Goal: Task Accomplishment & Management: Manage account settings

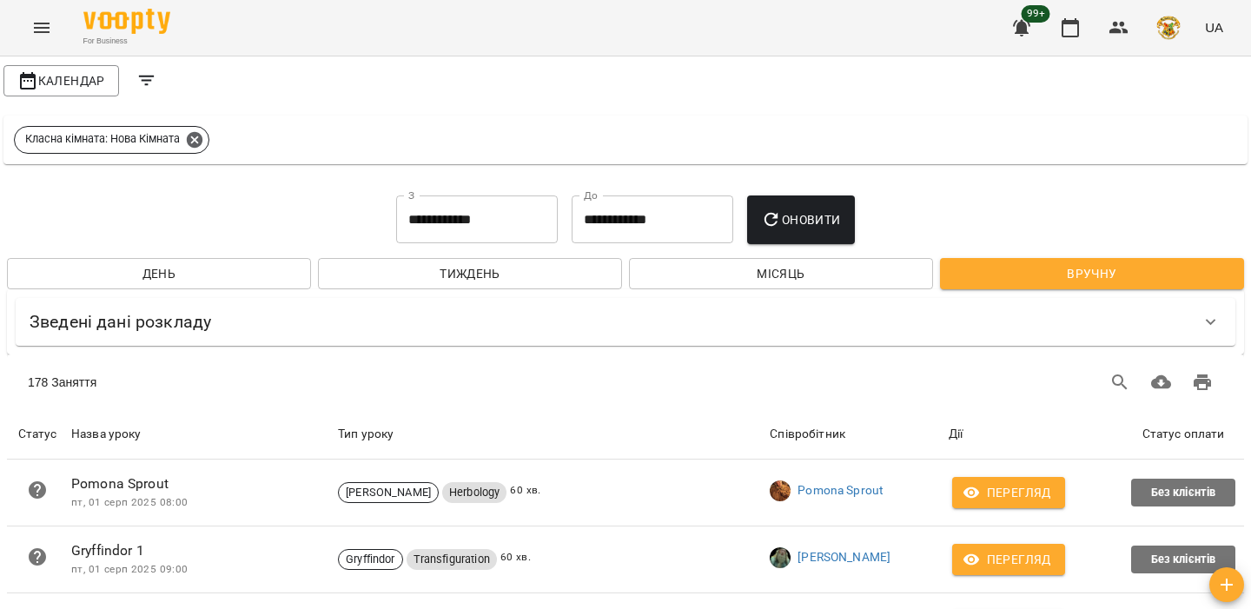
scroll to position [306, 0]
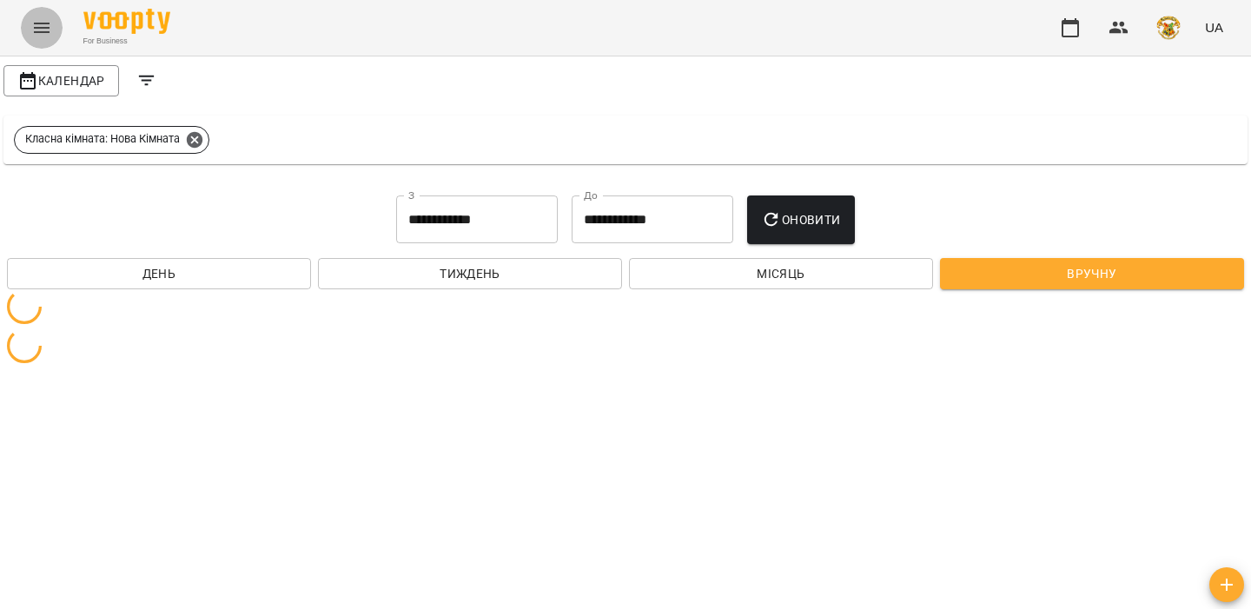
click at [47, 39] on button "Menu" at bounding box center [42, 28] width 42 height 42
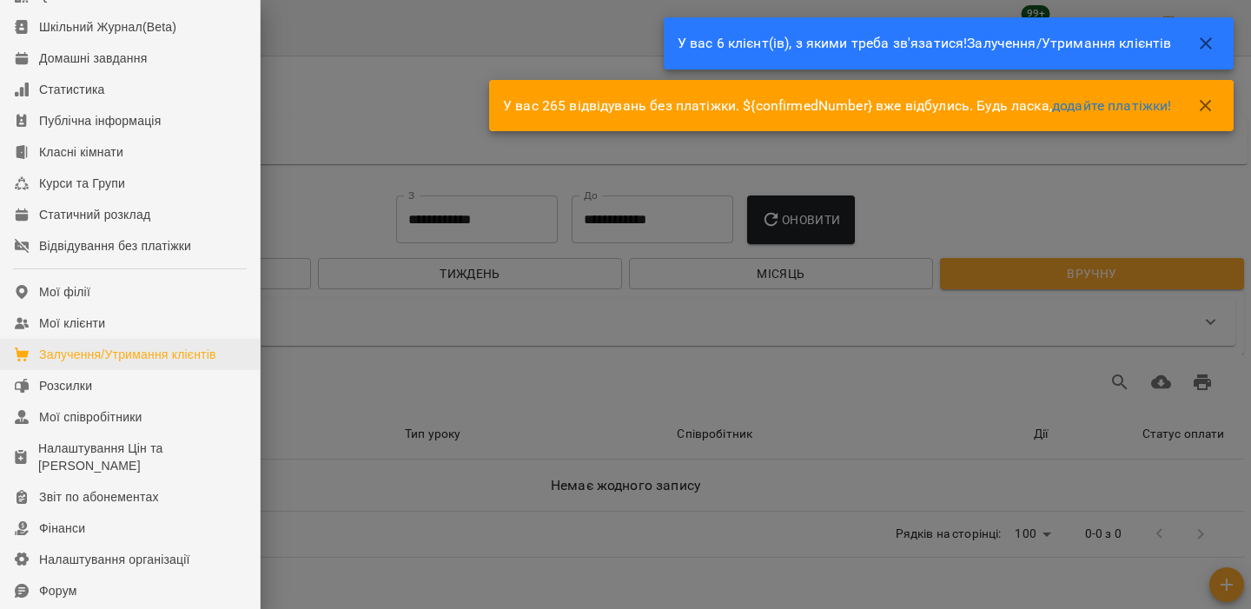
scroll to position [142, 0]
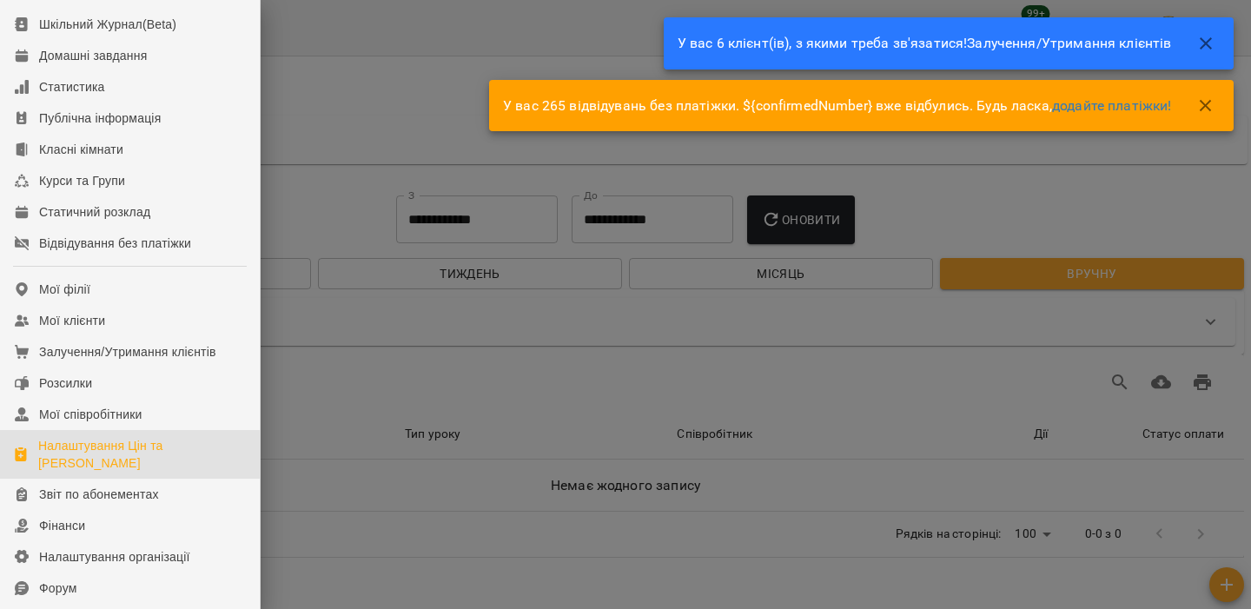
click at [129, 472] on div "Налаштування Цін та [PERSON_NAME]" at bounding box center [142, 454] width 208 height 35
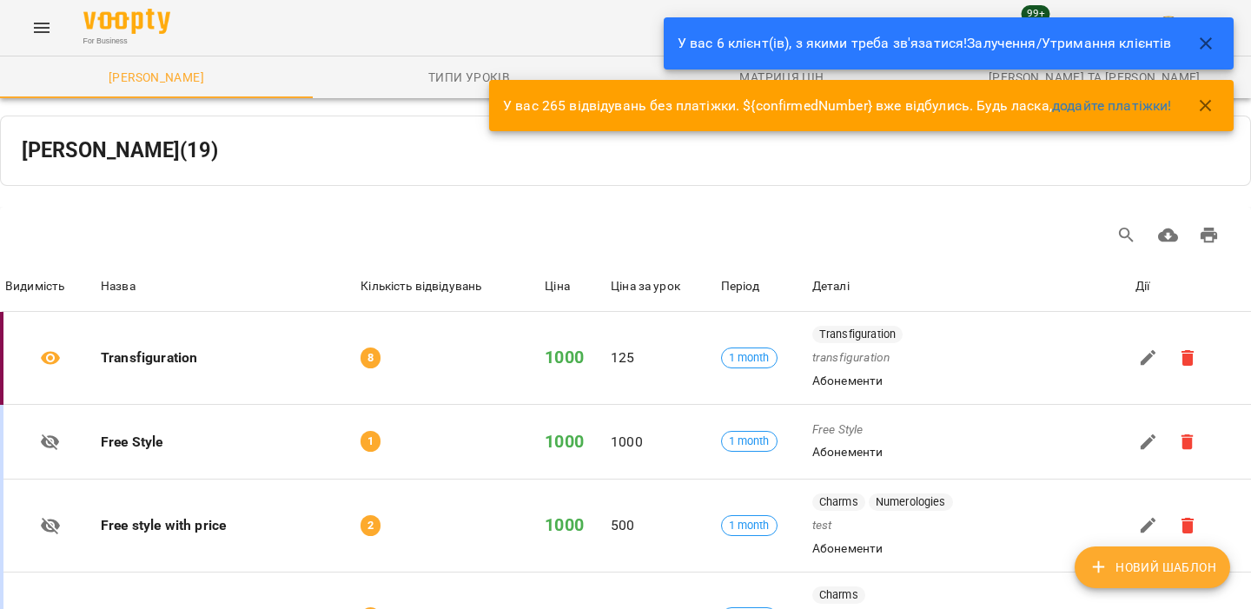
click at [1200, 44] on icon "button" at bounding box center [1205, 43] width 21 height 21
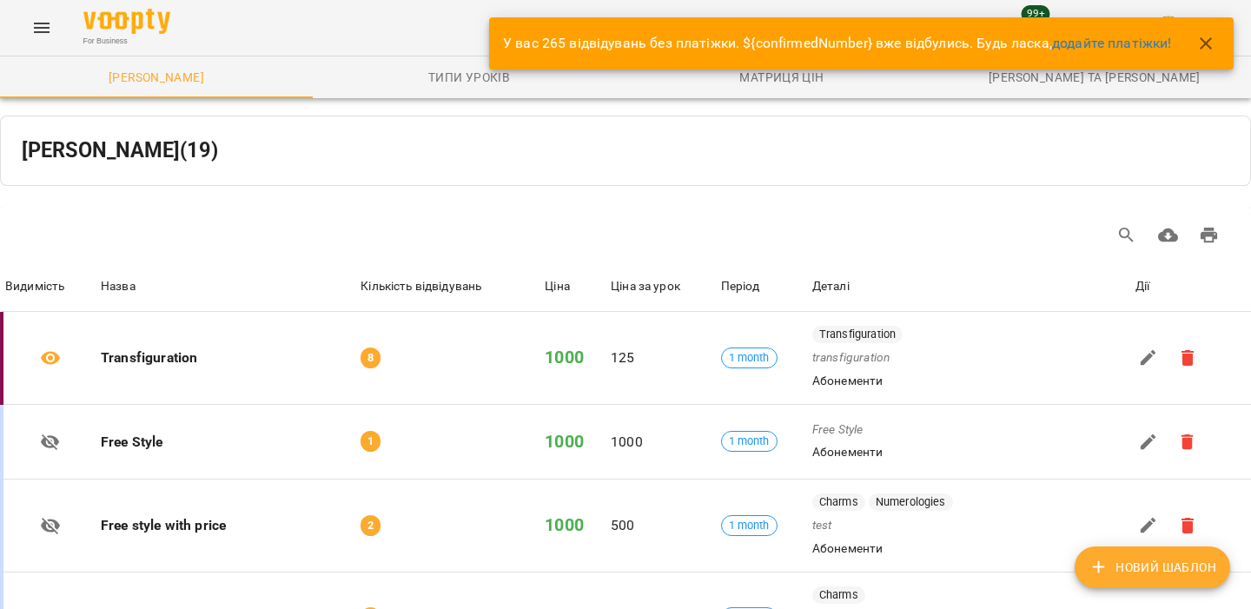
click at [1200, 44] on icon "button" at bounding box center [1205, 43] width 21 height 21
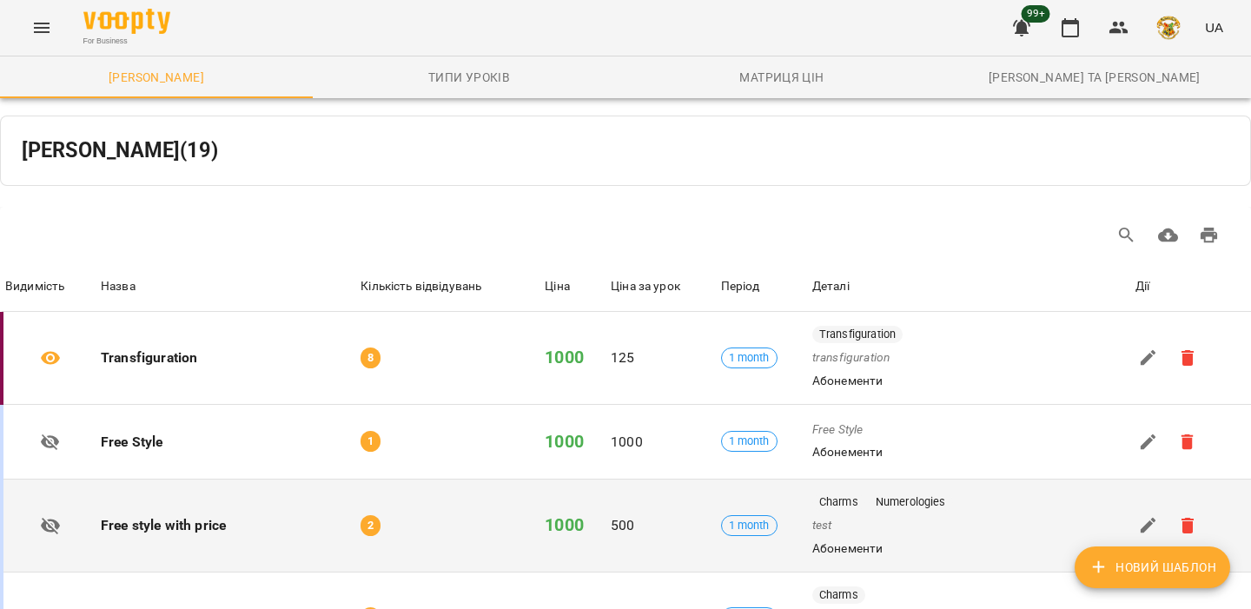
scroll to position [1759, 0]
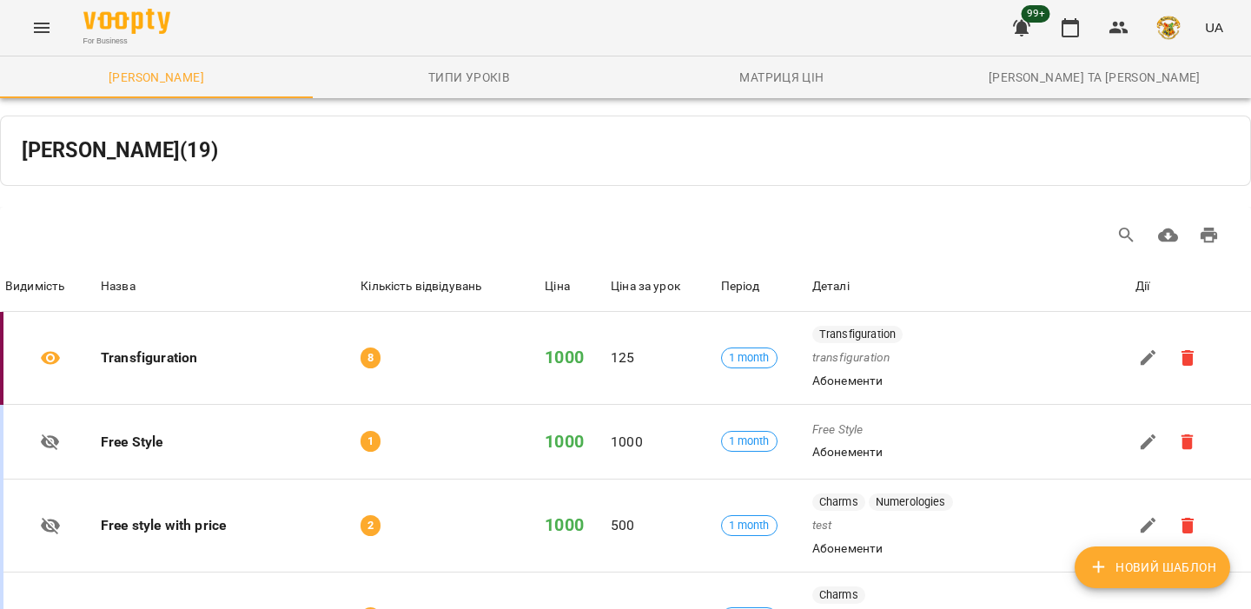
click at [56, 20] on button "Menu" at bounding box center [42, 28] width 42 height 42
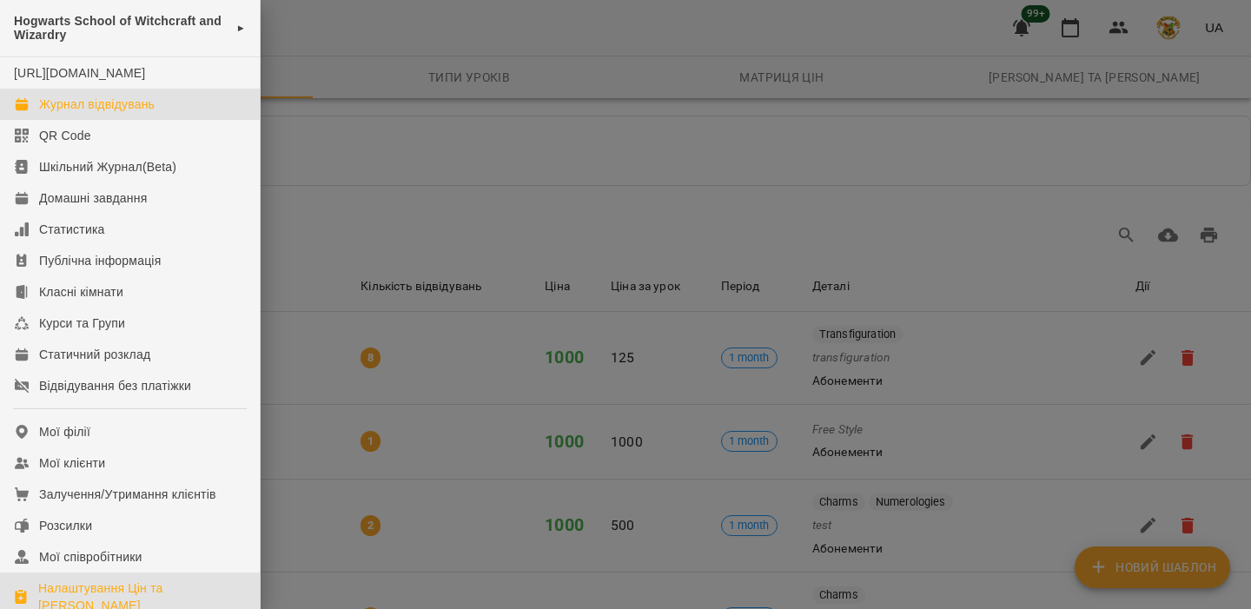
click at [126, 113] on div "Журнал відвідувань" at bounding box center [97, 104] width 116 height 17
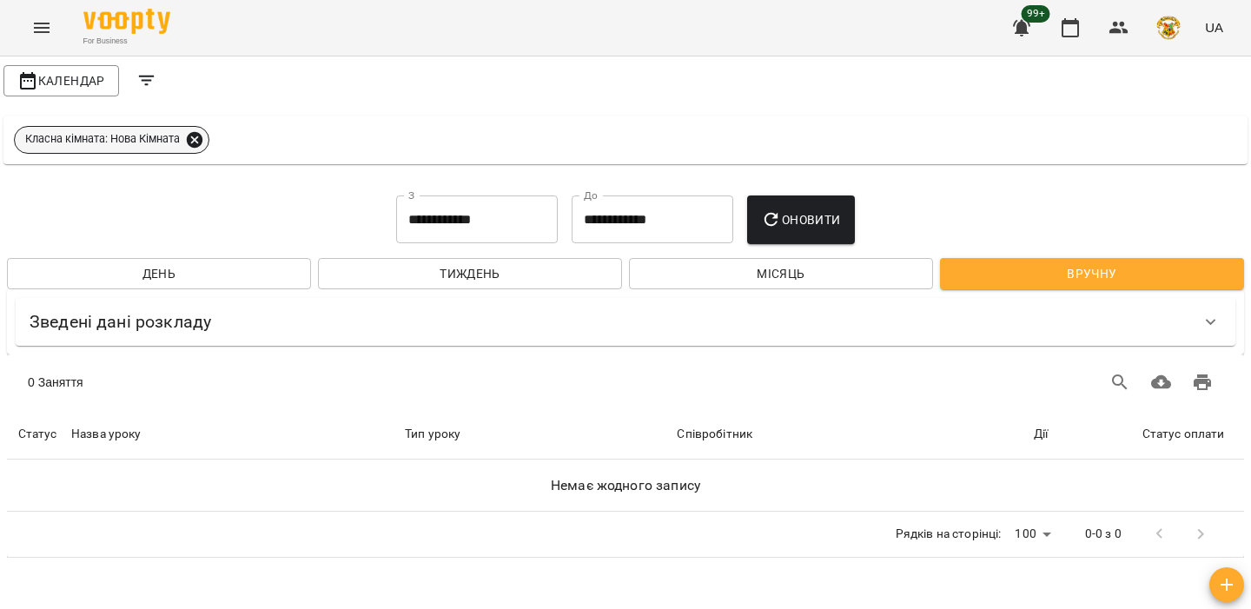
click at [191, 136] on icon at bounding box center [195, 139] width 16 height 16
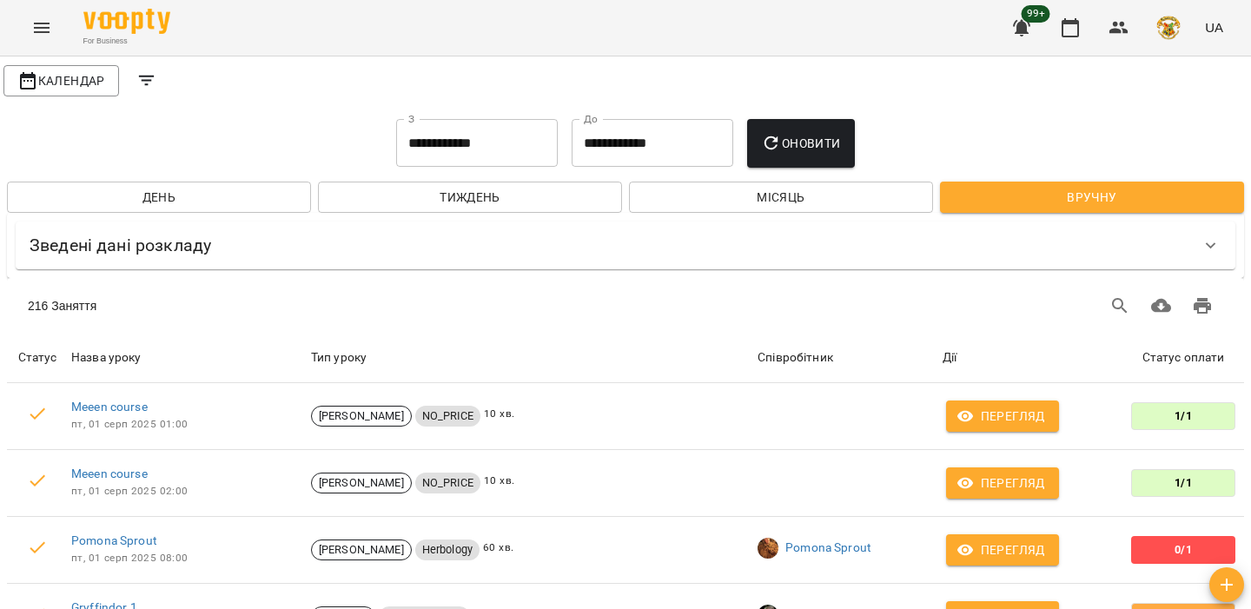
click at [144, 73] on icon "Filters" at bounding box center [146, 80] width 21 height 21
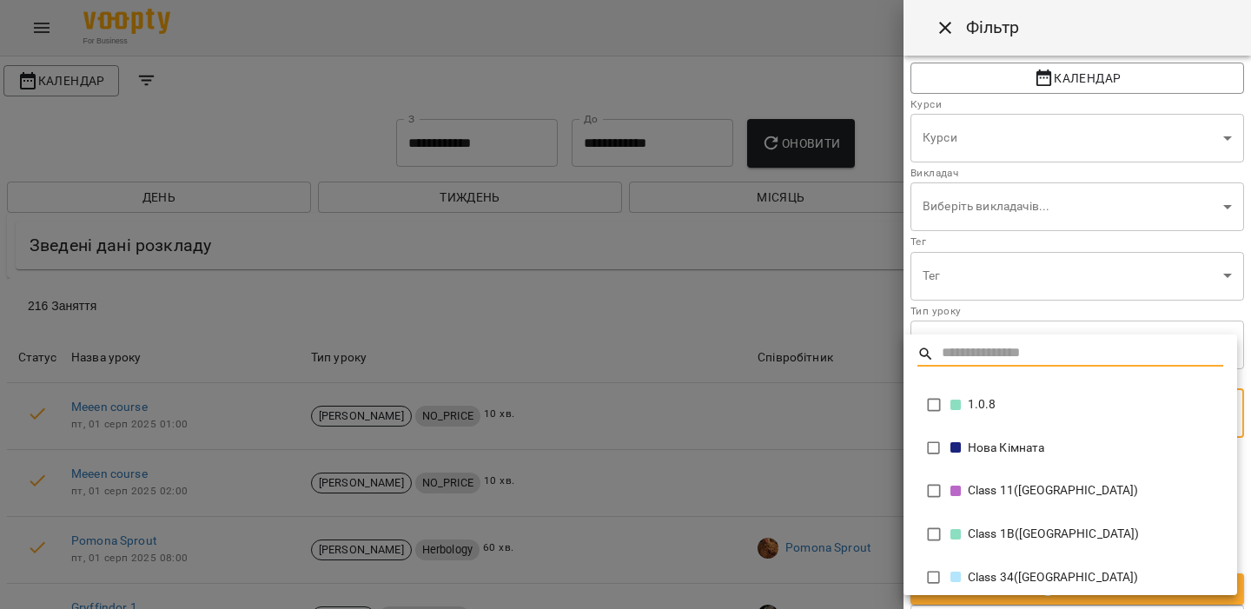
type input "**********"
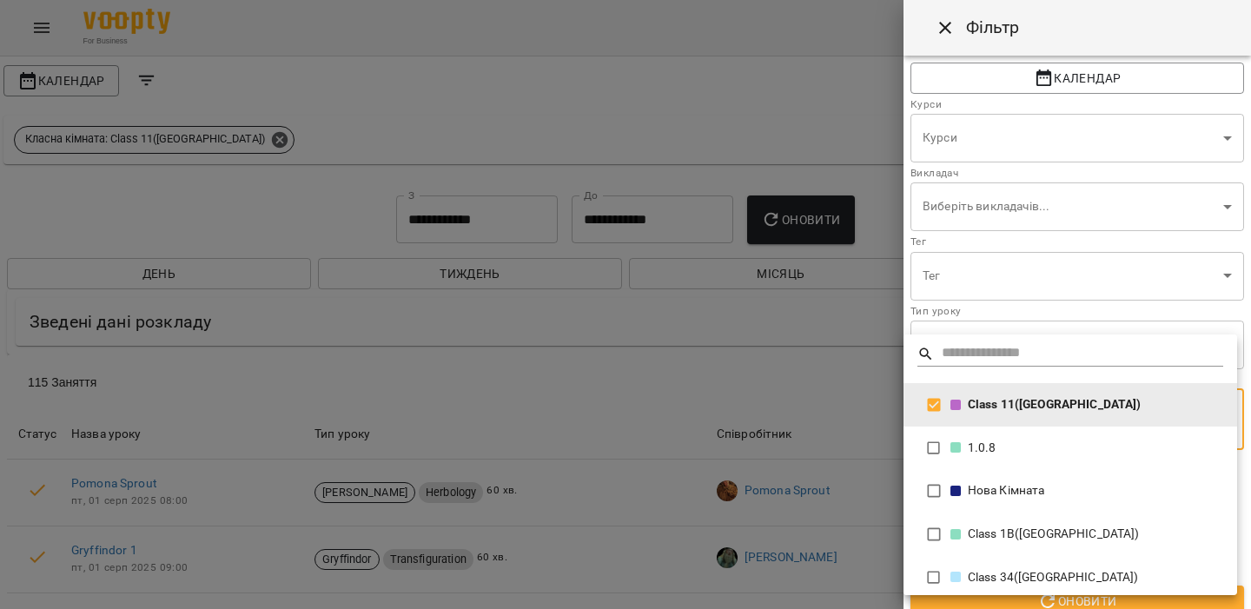
click at [856, 461] on div at bounding box center [625, 304] width 1251 height 609
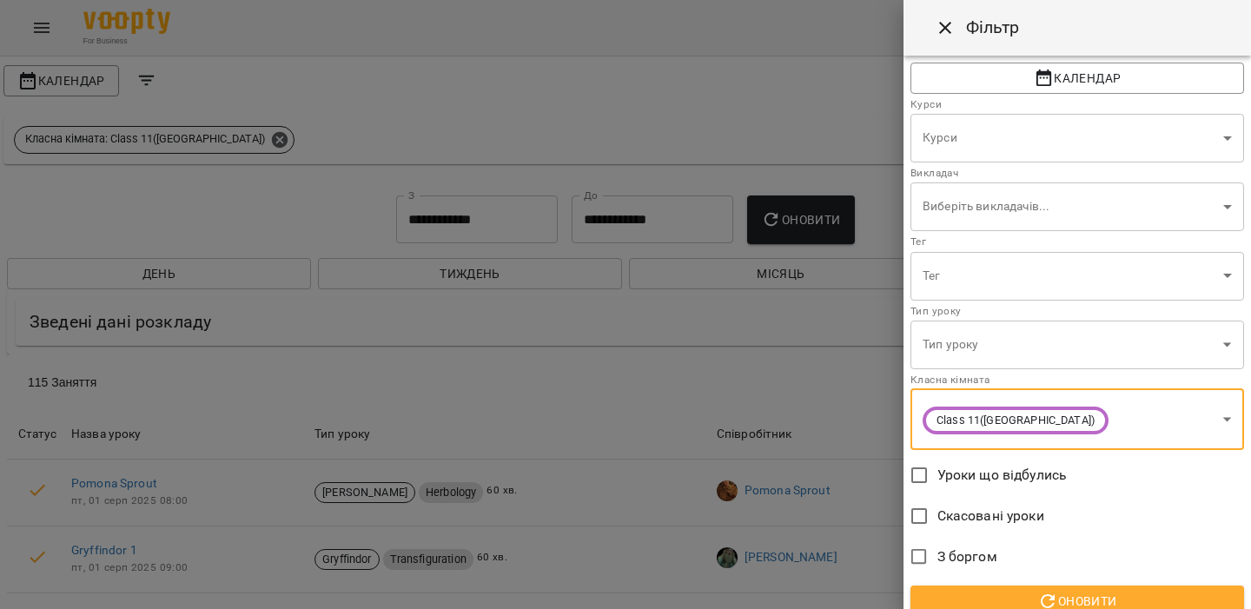
click at [1042, 591] on icon "button" at bounding box center [1047, 601] width 21 height 21
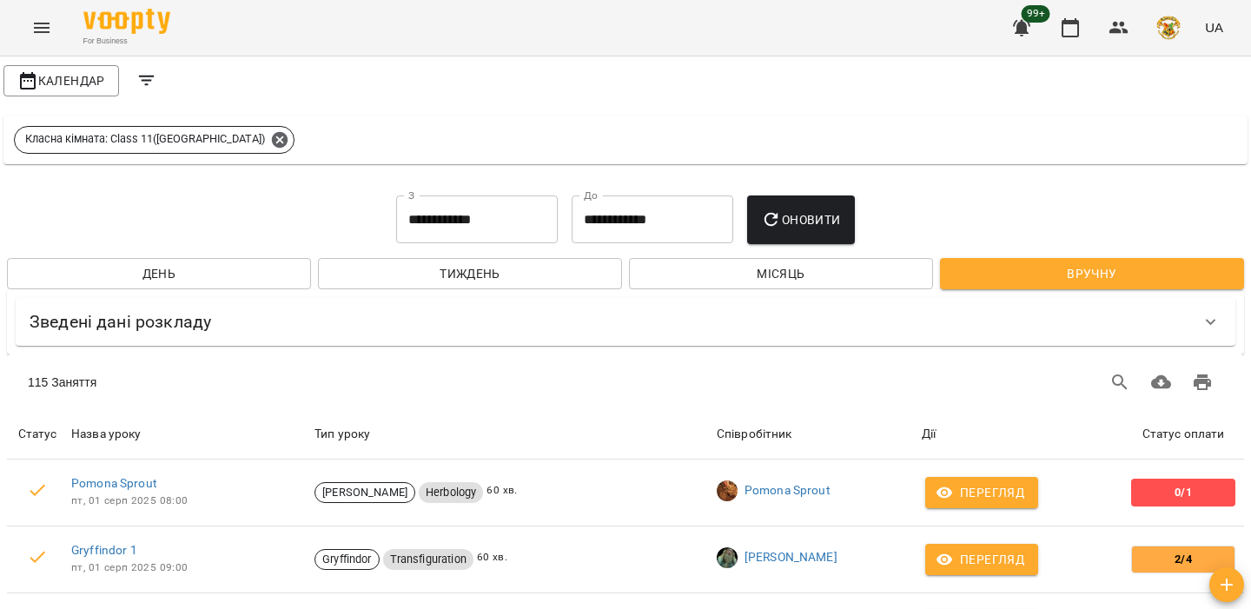
scroll to position [85, 0]
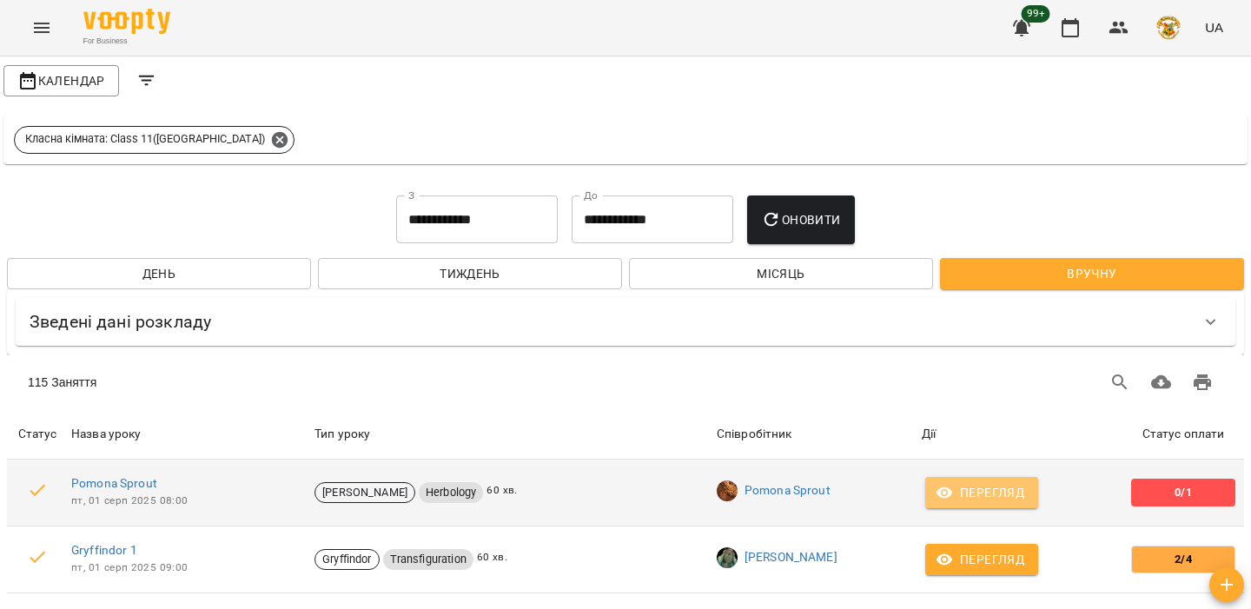
click at [971, 482] on span "Перегляд" at bounding box center [981, 492] width 85 height 21
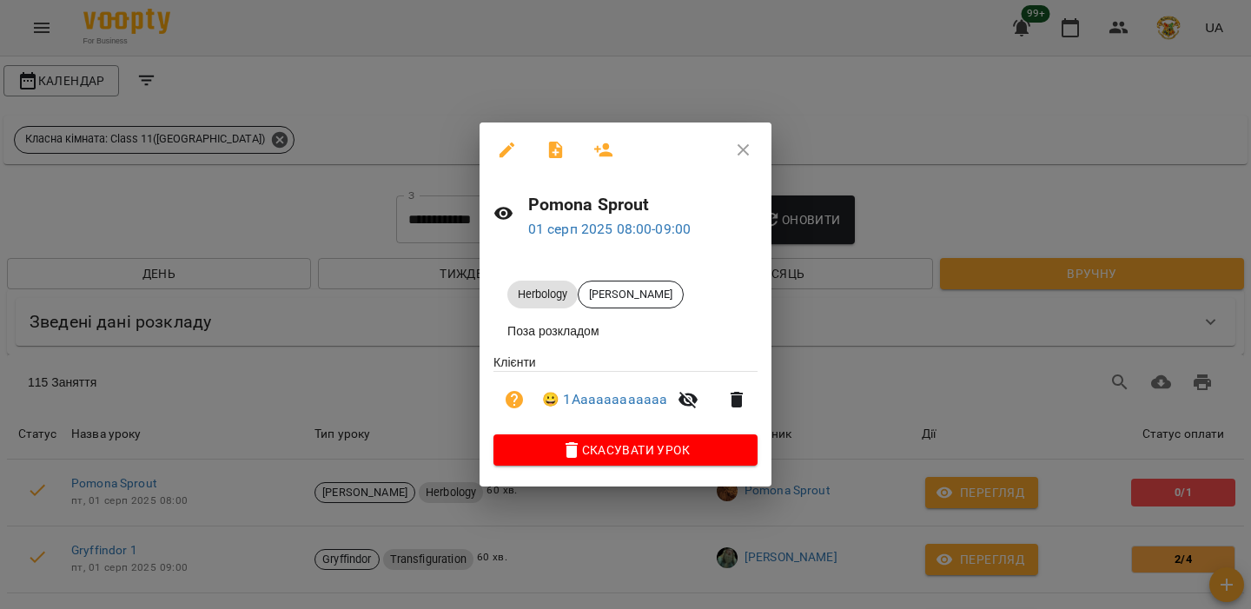
click at [506, 140] on icon "button" at bounding box center [507, 150] width 21 height 21
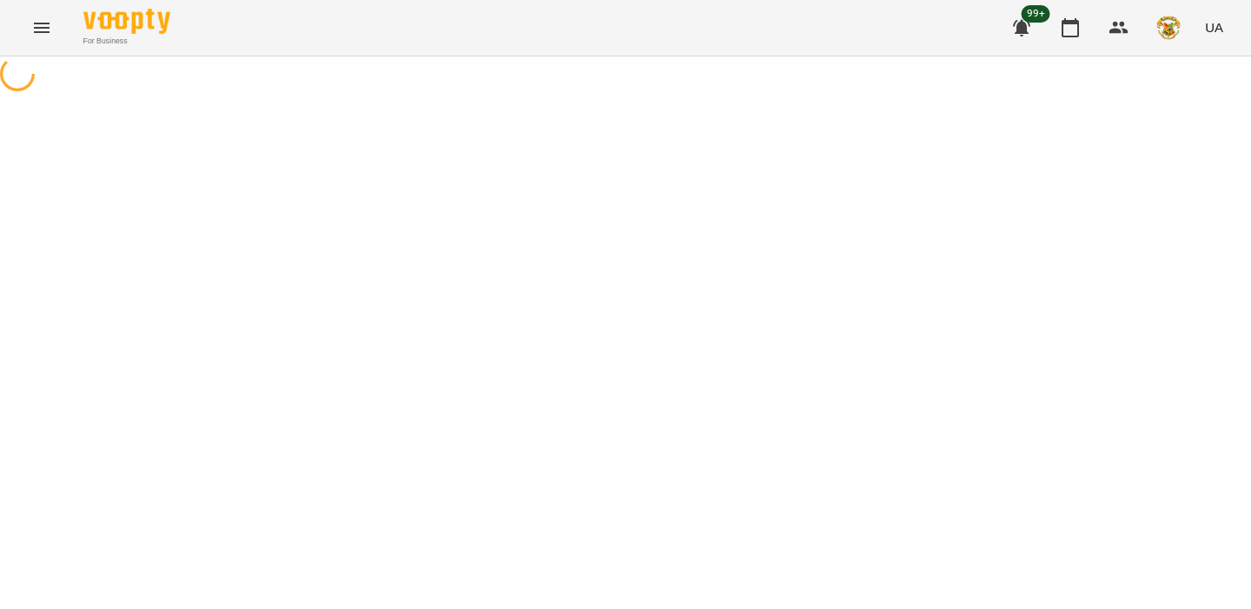
select select "*********"
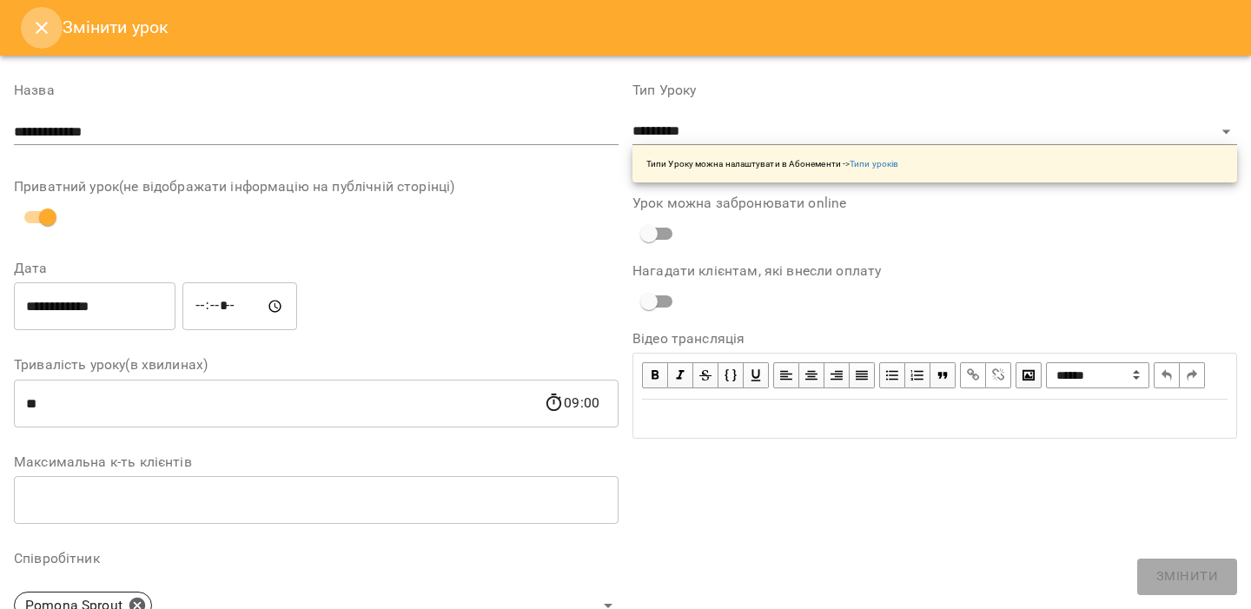
click at [45, 13] on button "Close" at bounding box center [42, 28] width 42 height 42
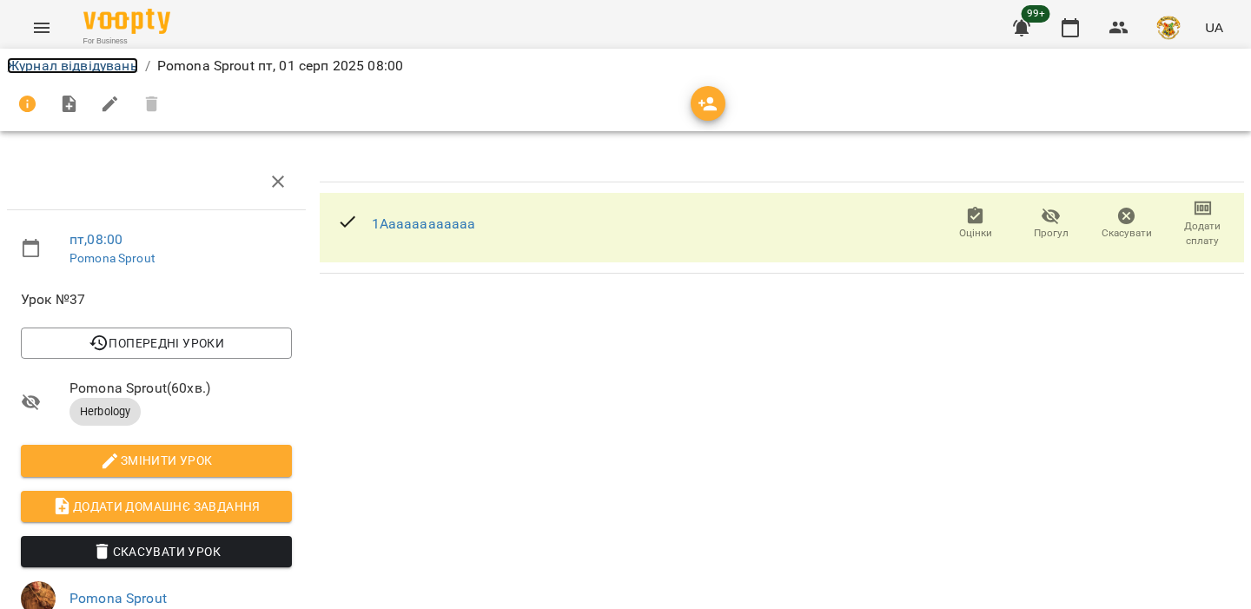
click at [94, 61] on link "Журнал відвідувань" at bounding box center [72, 65] width 131 height 17
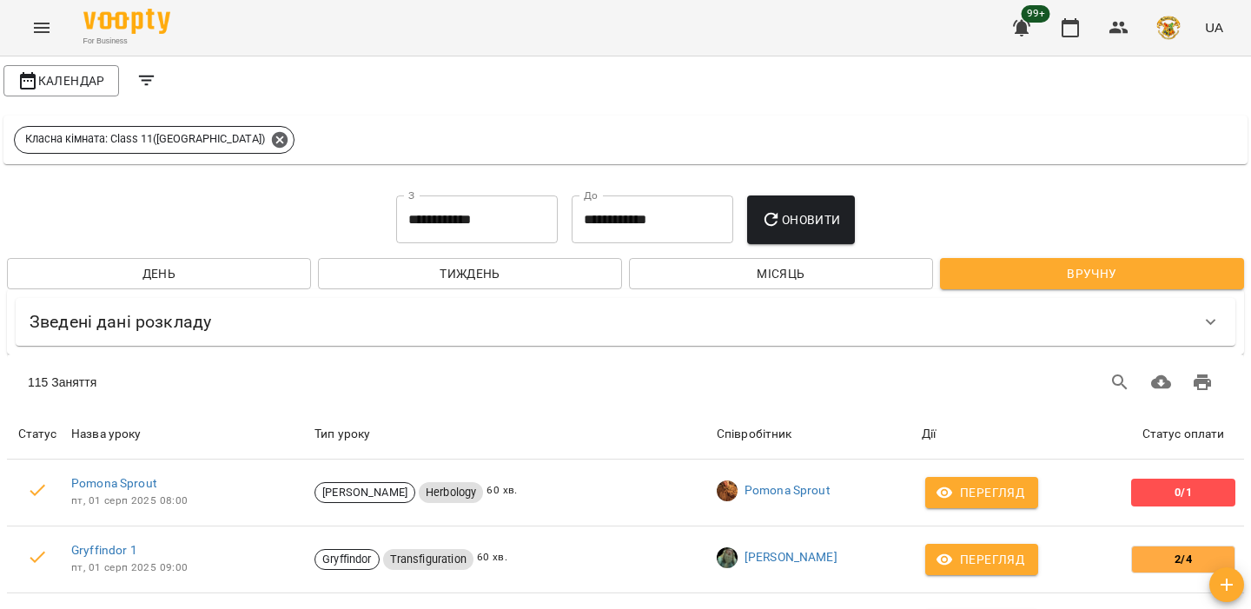
scroll to position [512, 0]
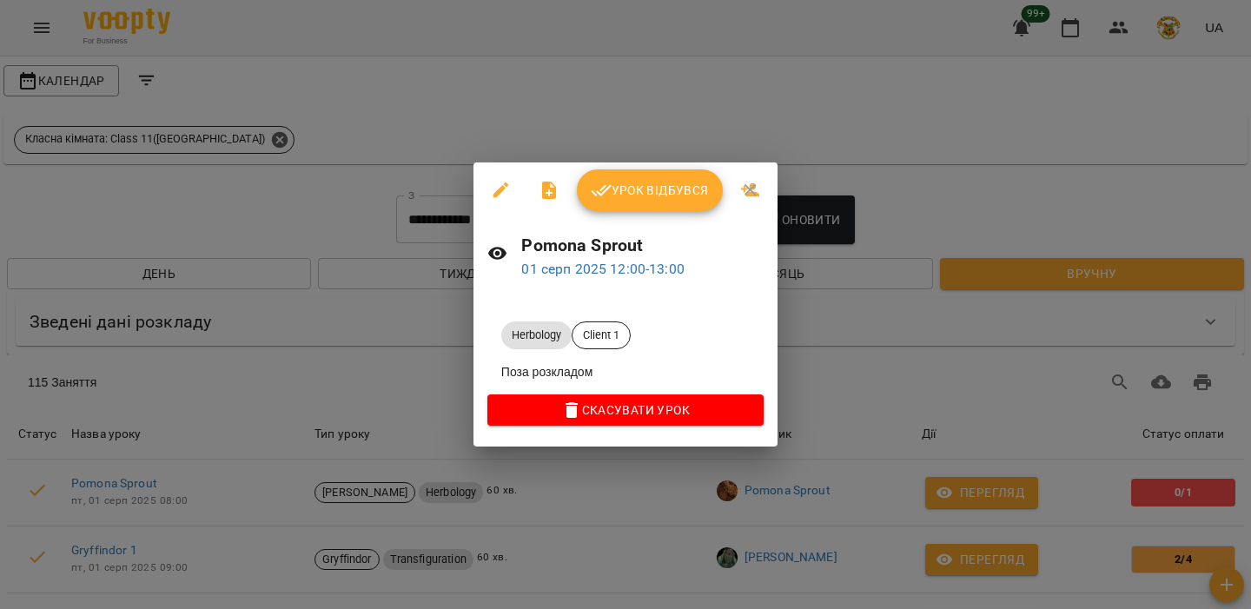
click at [501, 192] on icon "button" at bounding box center [501, 190] width 16 height 16
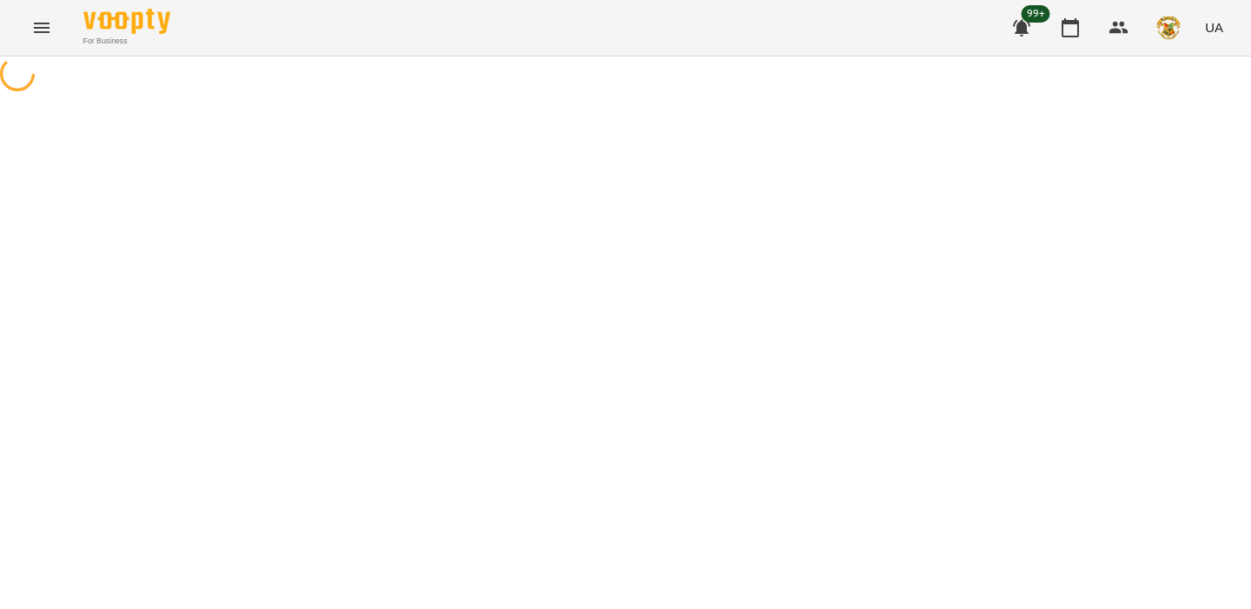
select select "*********"
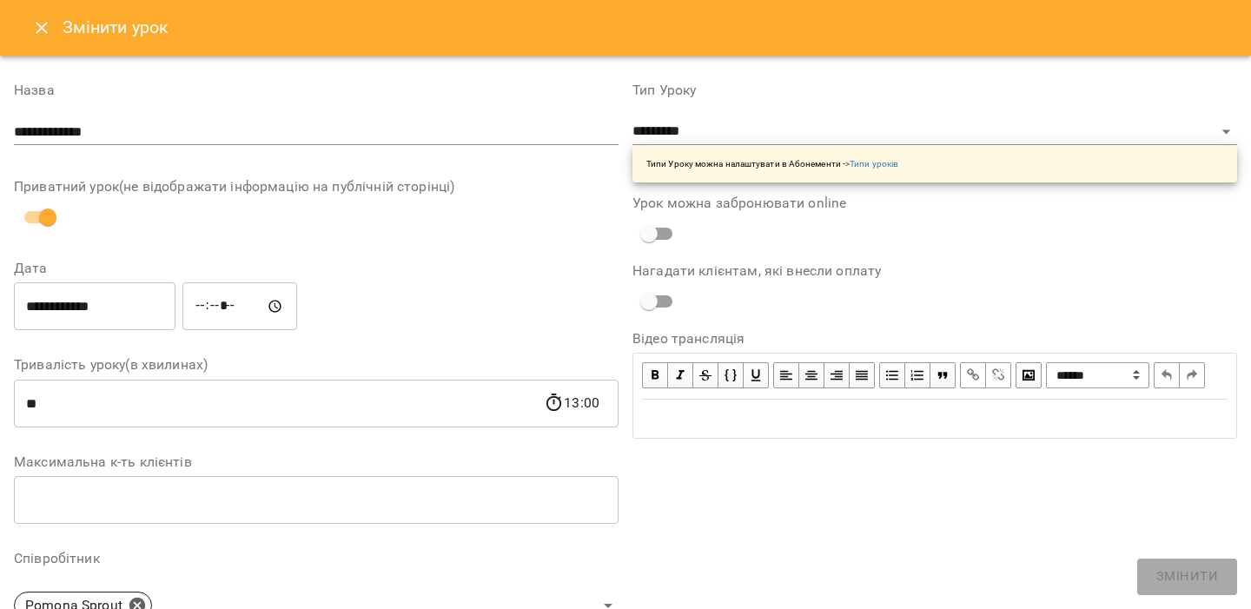
click at [24, 28] on button "Close" at bounding box center [42, 28] width 42 height 42
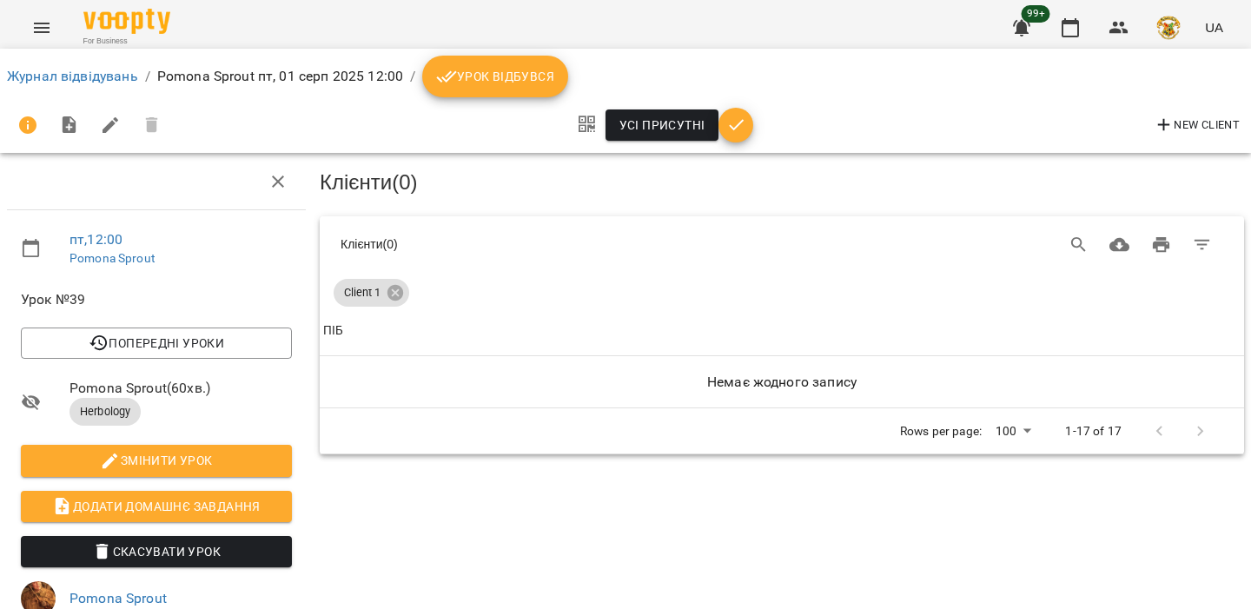
click at [202, 453] on span "Змінити урок" at bounding box center [156, 460] width 243 height 21
select select "*********"
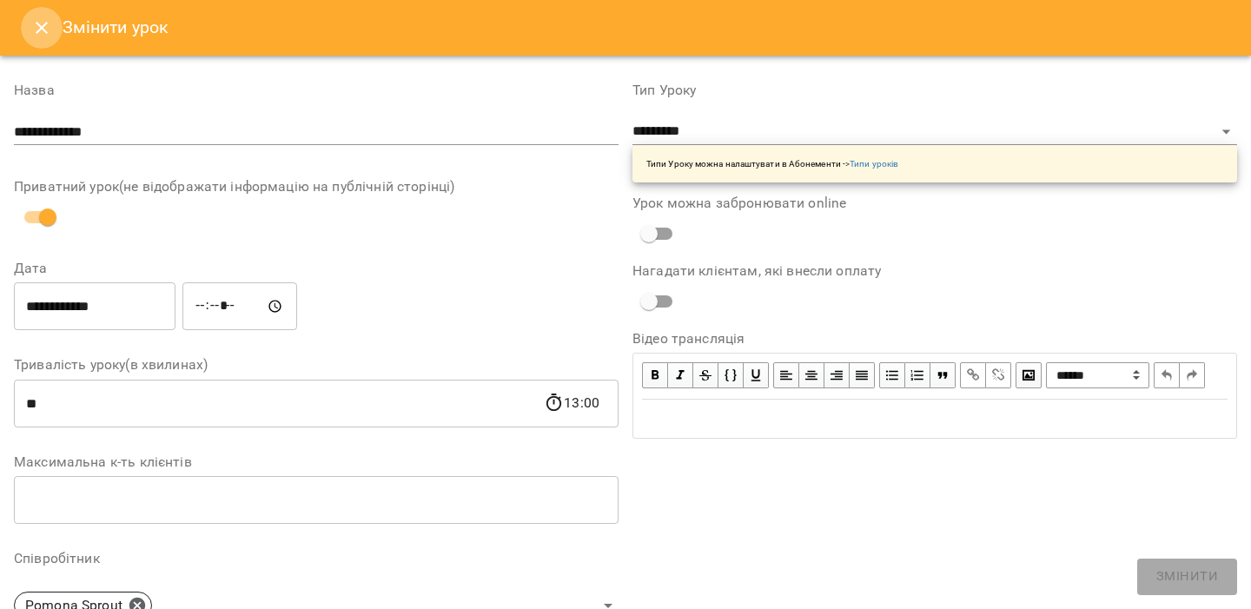
click at [37, 20] on icon "Close" at bounding box center [41, 27] width 21 height 21
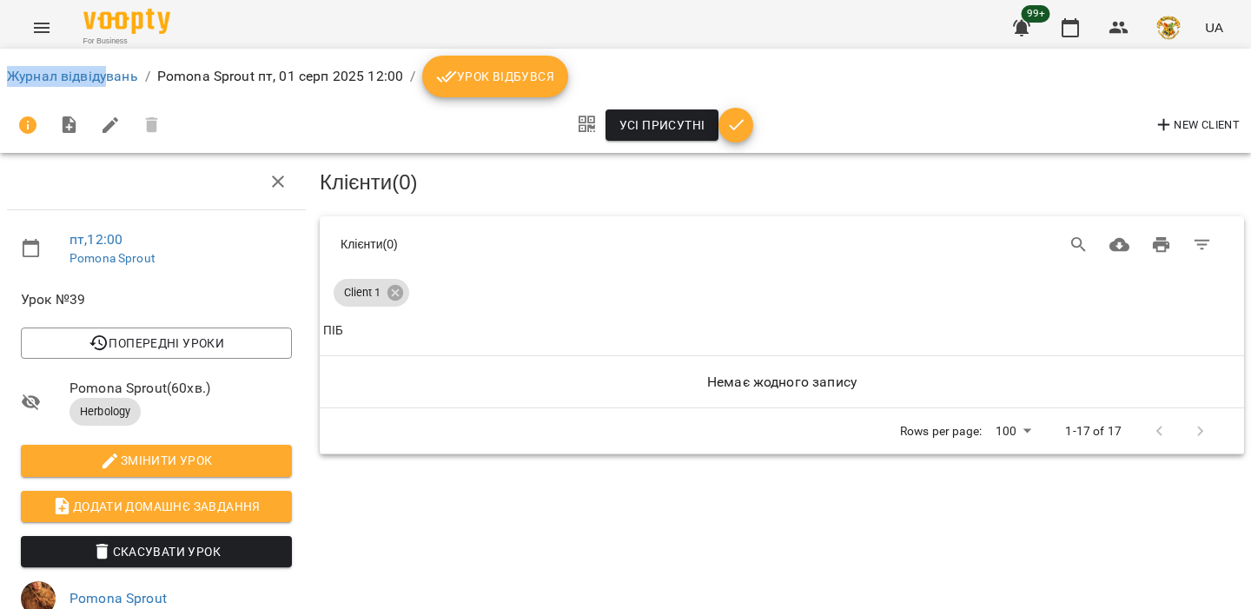
click at [109, 66] on li "Журнал відвідувань" at bounding box center [72, 76] width 131 height 21
click at [100, 72] on link "Журнал відвідувань" at bounding box center [72, 76] width 131 height 17
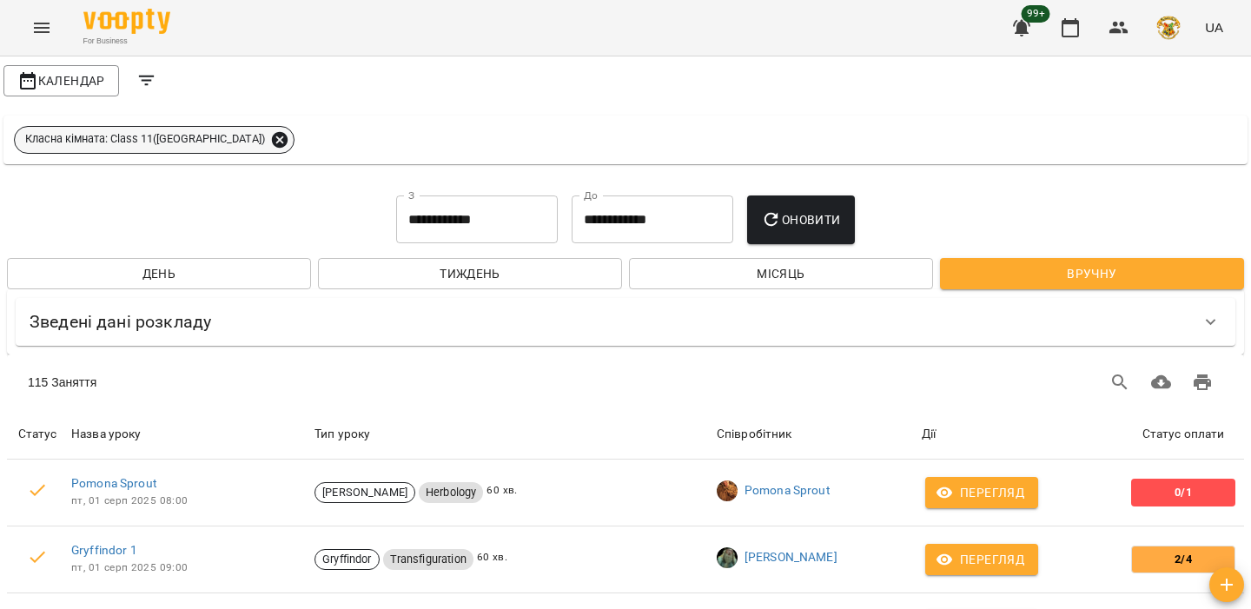
click at [272, 139] on icon at bounding box center [280, 139] width 16 height 16
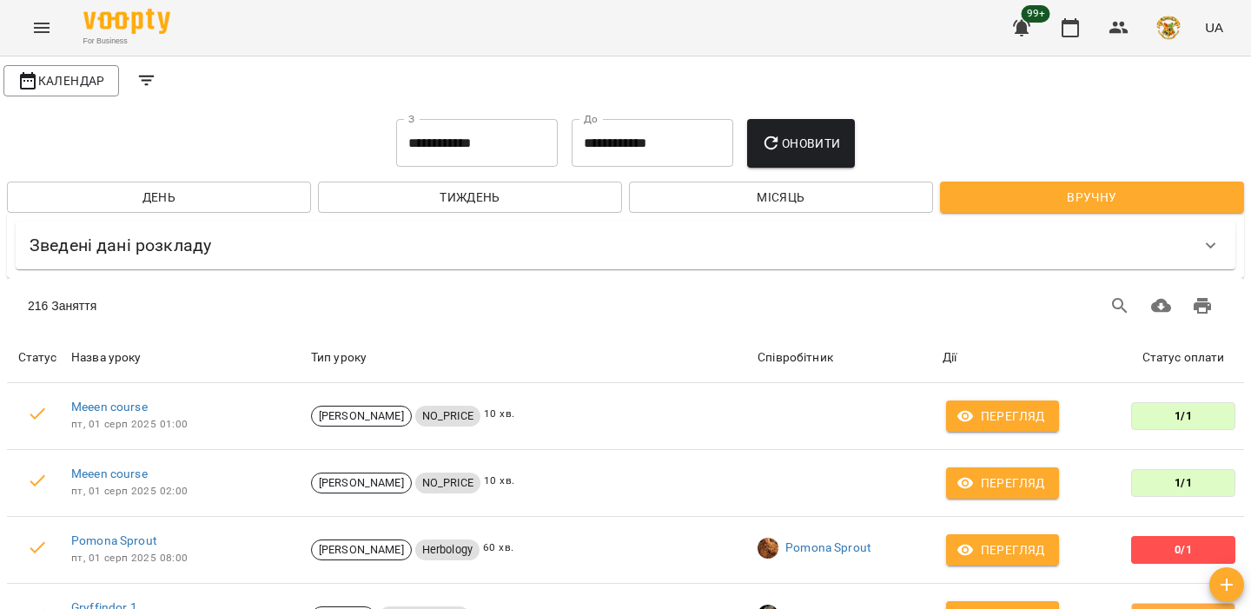
click at [146, 81] on icon "Filters" at bounding box center [147, 81] width 16 height 10
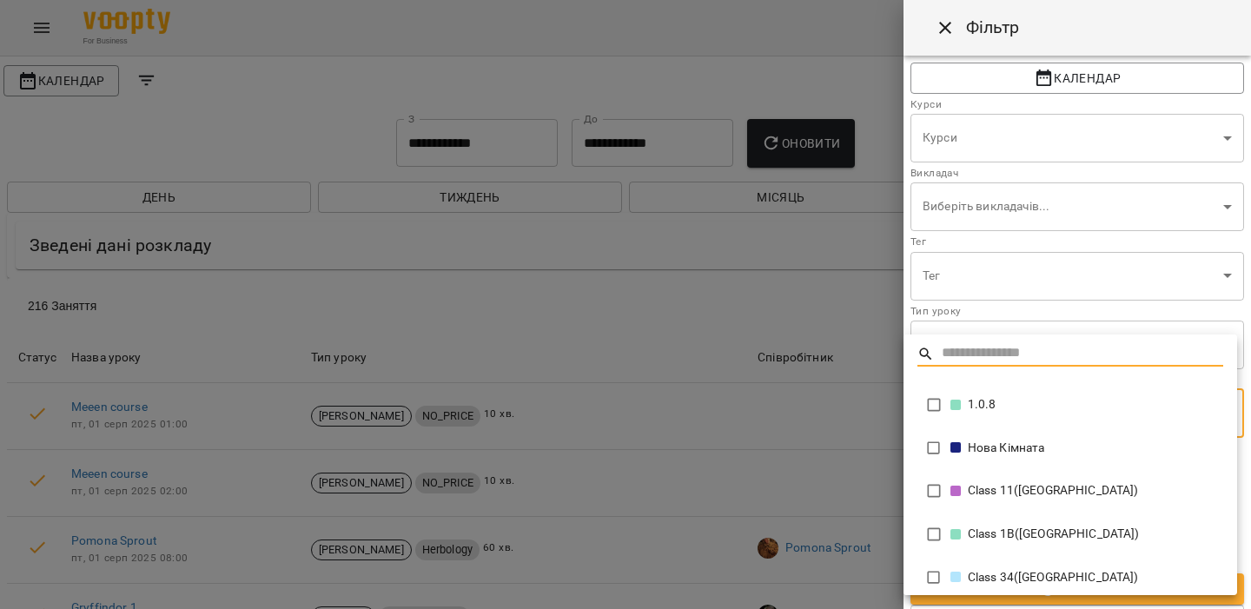
type input "**********"
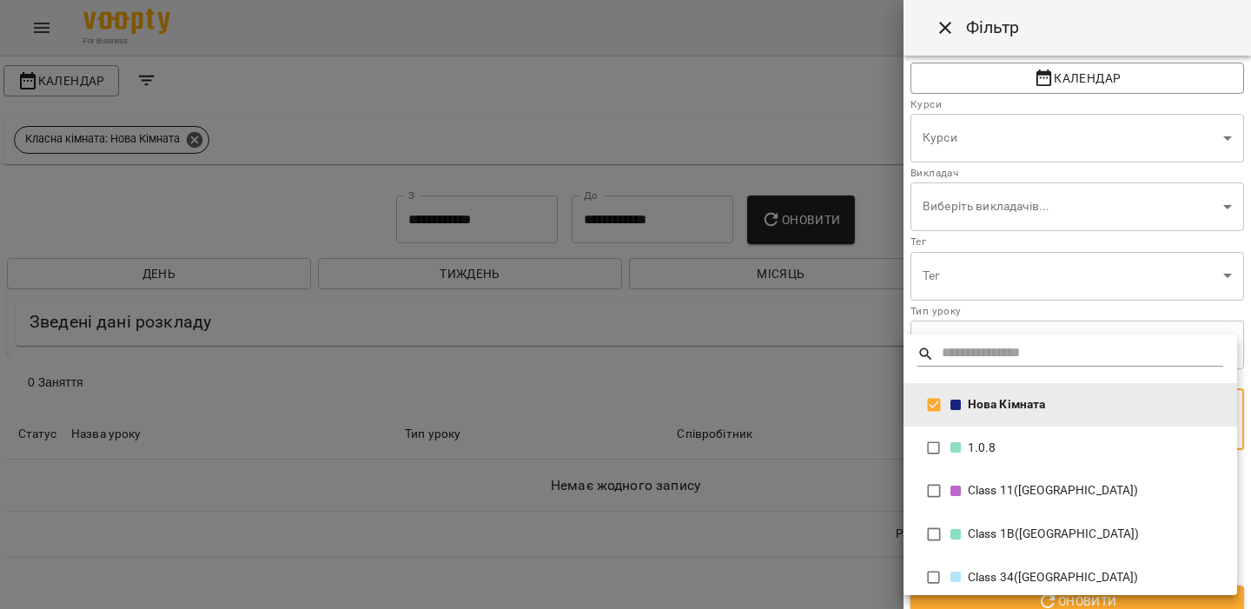
click at [1034, 241] on div at bounding box center [625, 304] width 1251 height 609
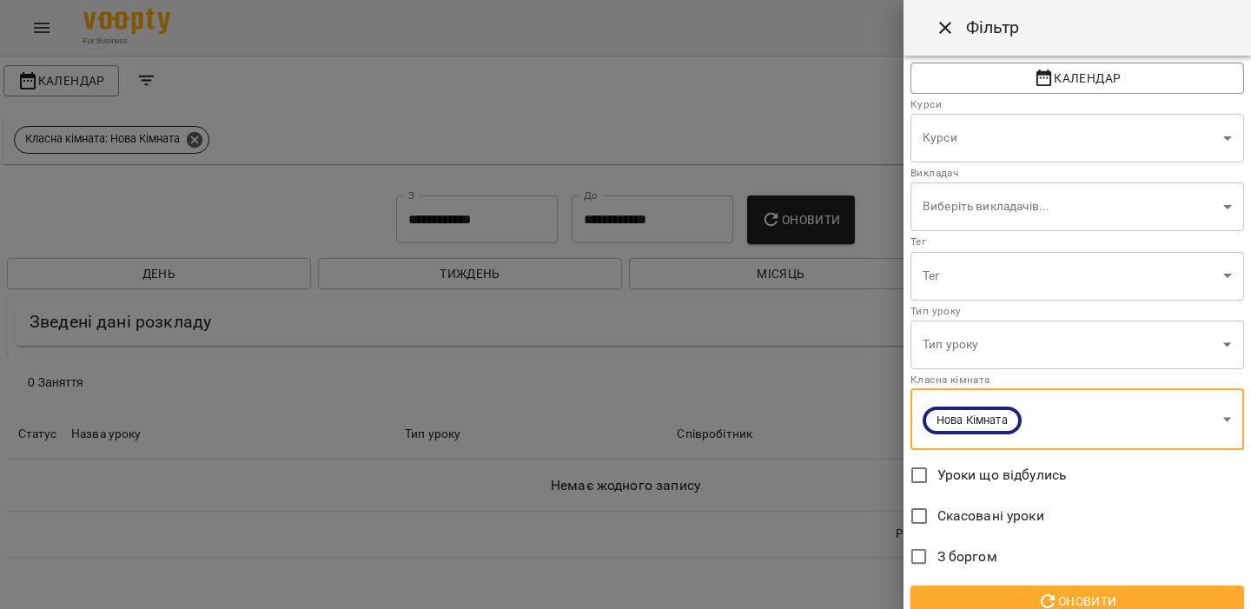
click at [1011, 586] on button "Оновити" at bounding box center [1077, 600] width 334 height 31
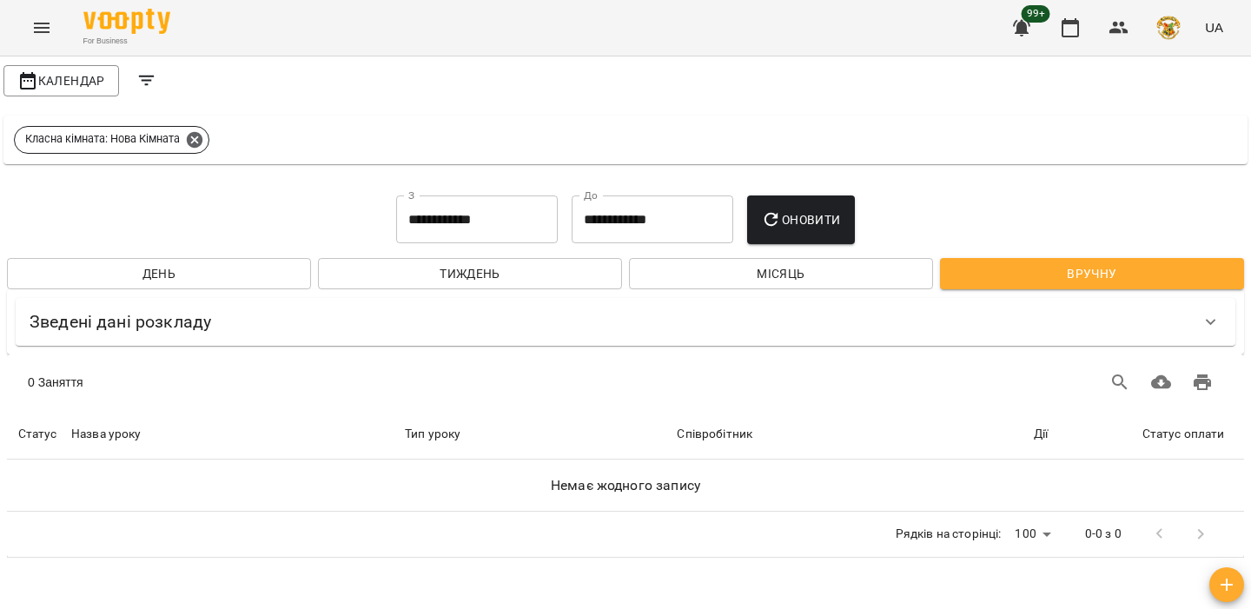
click at [469, 230] on input "**********" at bounding box center [477, 219] width 162 height 49
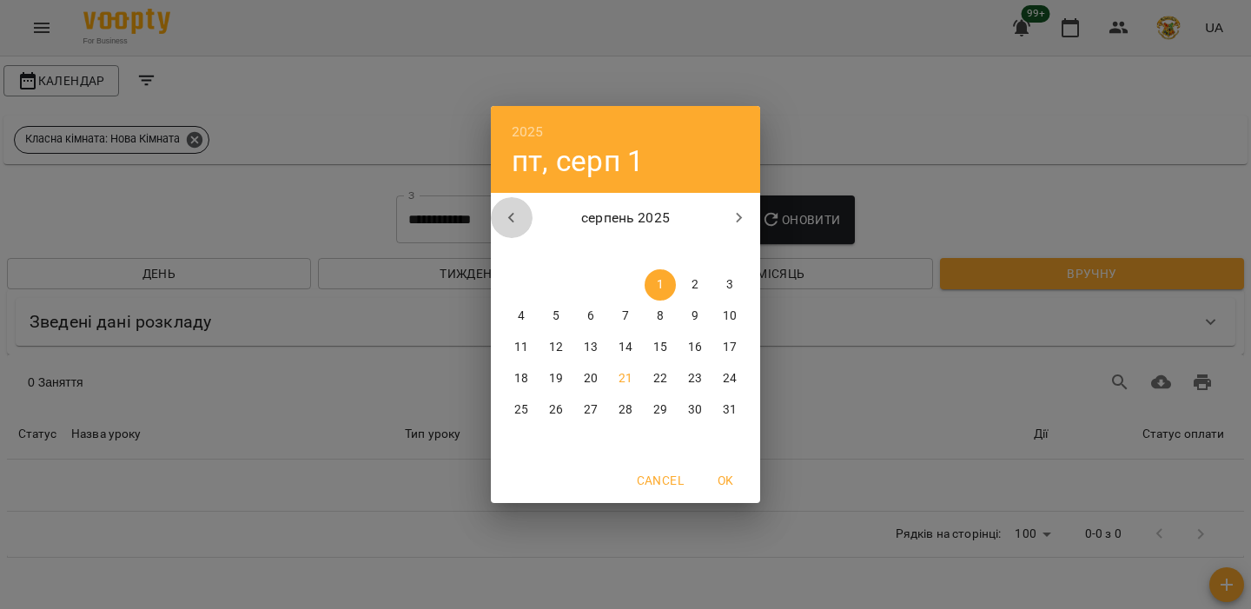
click at [514, 213] on icon "button" at bounding box center [511, 218] width 21 height 21
click at [563, 283] on span "1" at bounding box center [555, 284] width 31 height 17
type input "**********"
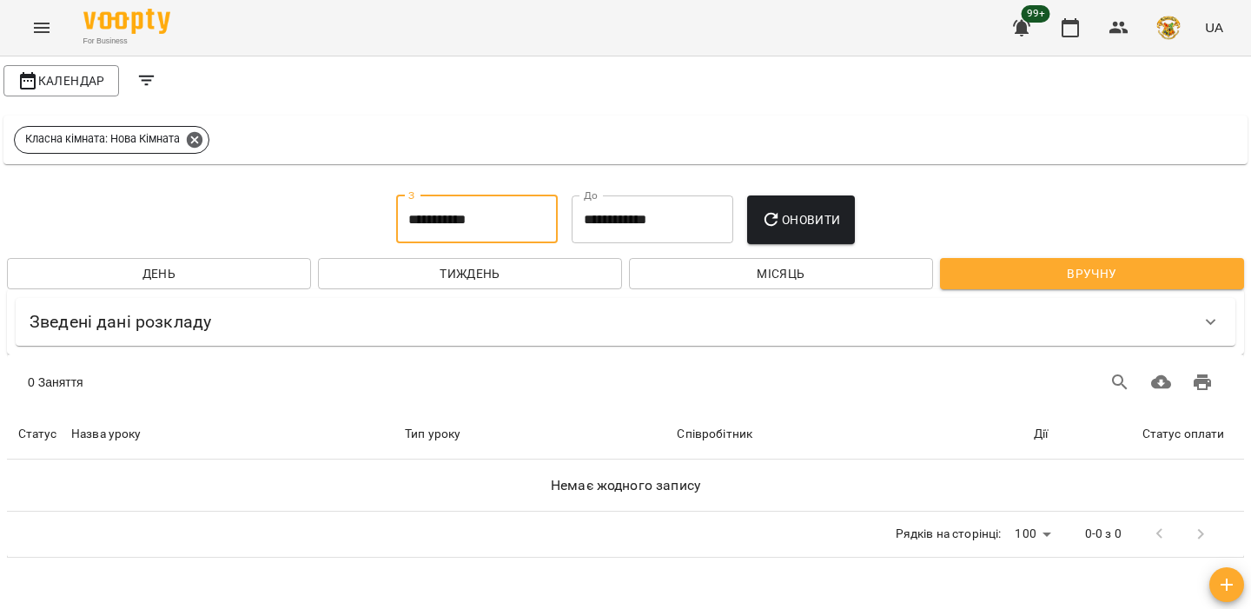
click at [796, 200] on button "Оновити" at bounding box center [800, 219] width 107 height 49
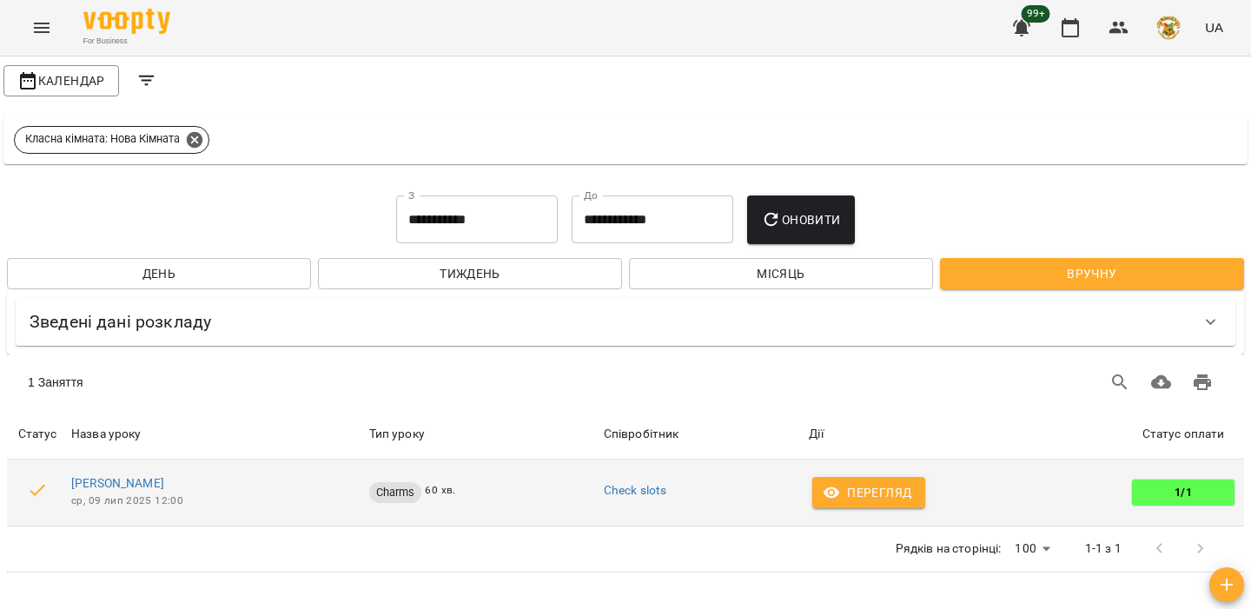
click at [883, 491] on span "Перегляд" at bounding box center [868, 492] width 85 height 21
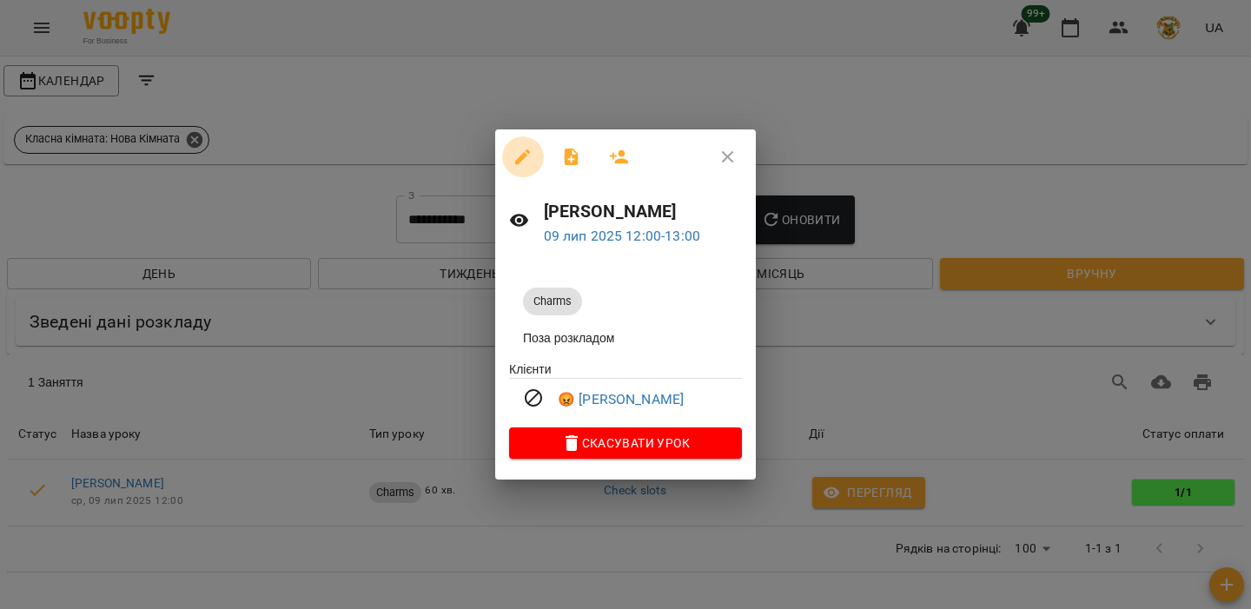
click at [521, 154] on icon "button" at bounding box center [523, 157] width 16 height 16
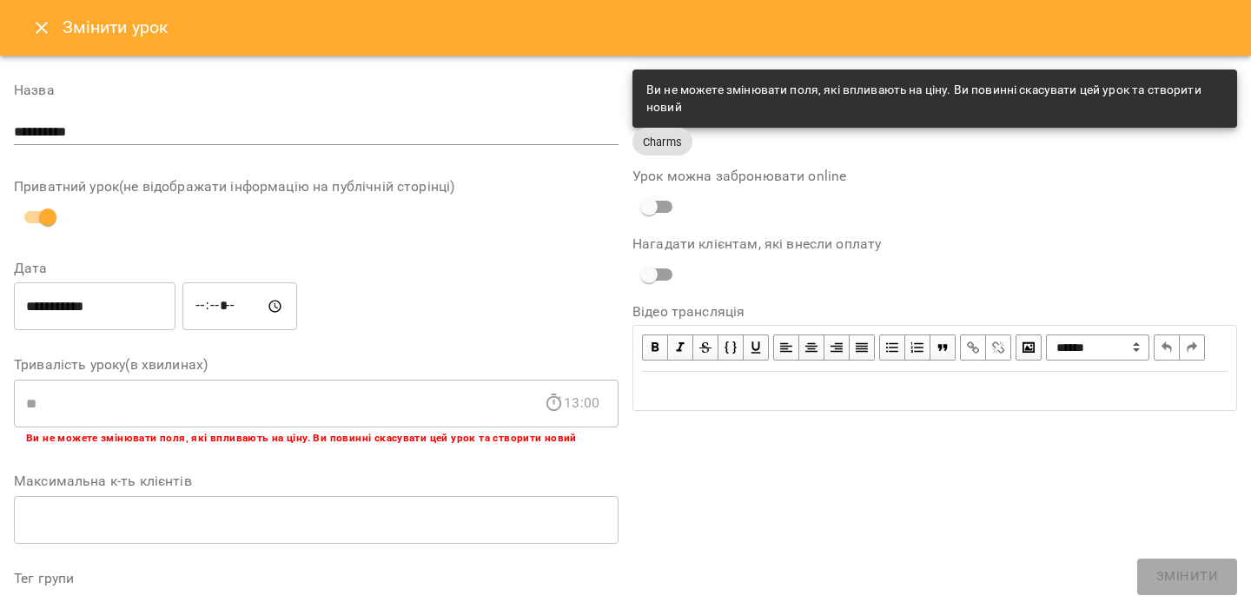
click at [42, 31] on icon "Close" at bounding box center [41, 27] width 21 height 21
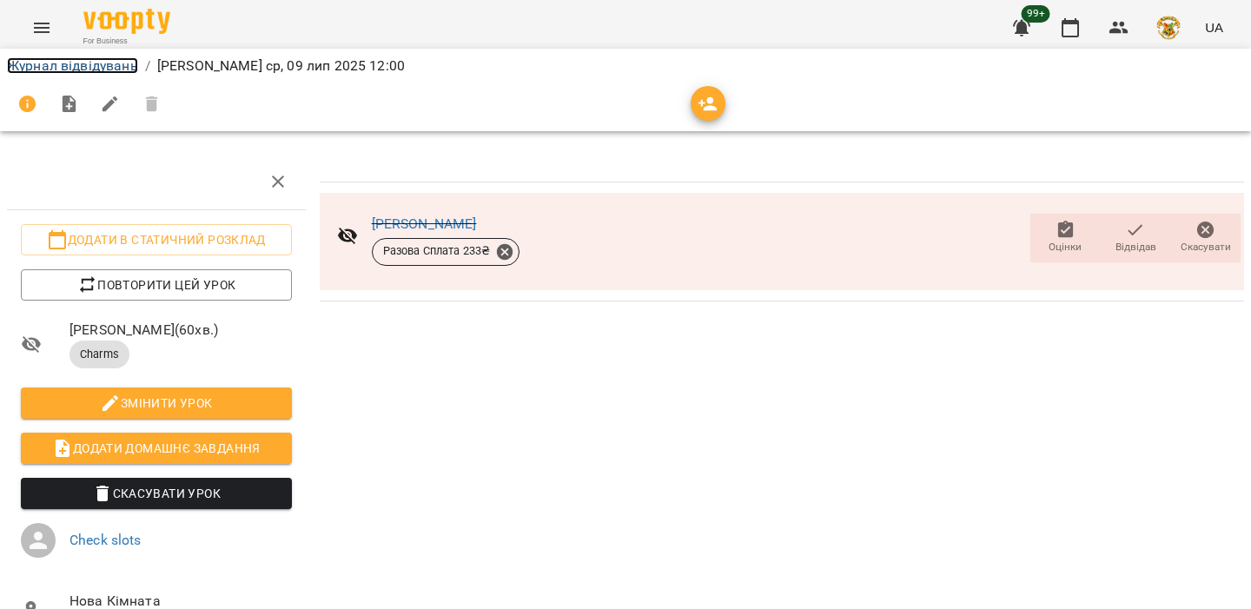
click at [109, 68] on link "Журнал відвідувань" at bounding box center [72, 65] width 131 height 17
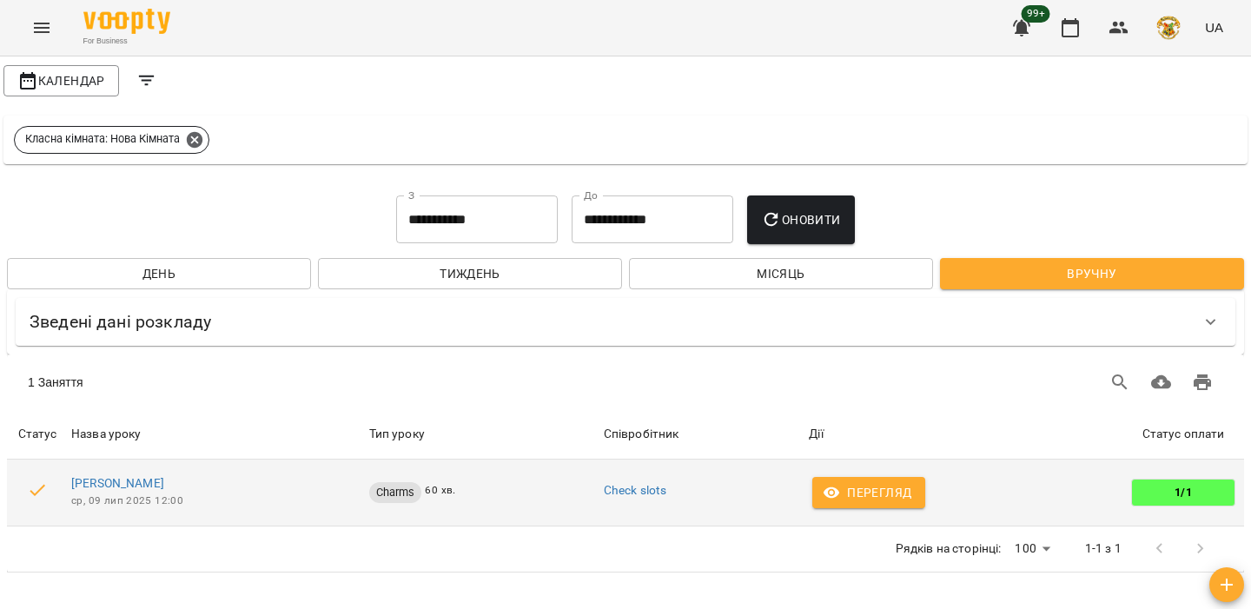
click at [873, 486] on span "Перегляд" at bounding box center [868, 492] width 85 height 21
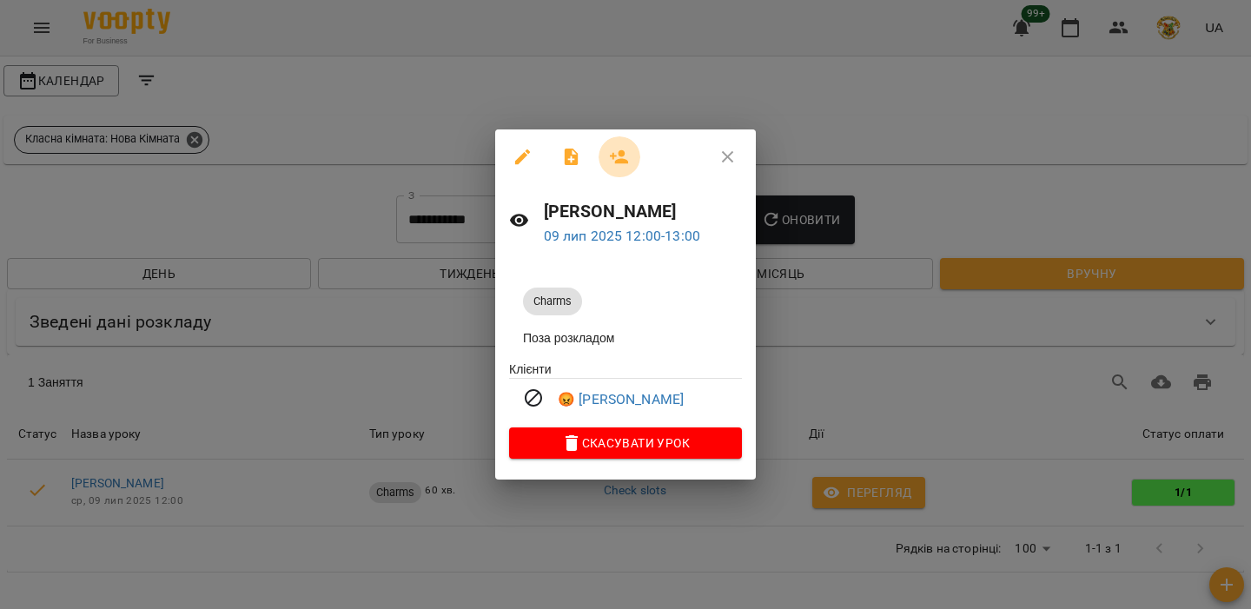
click at [619, 150] on icon "button" at bounding box center [619, 157] width 19 height 14
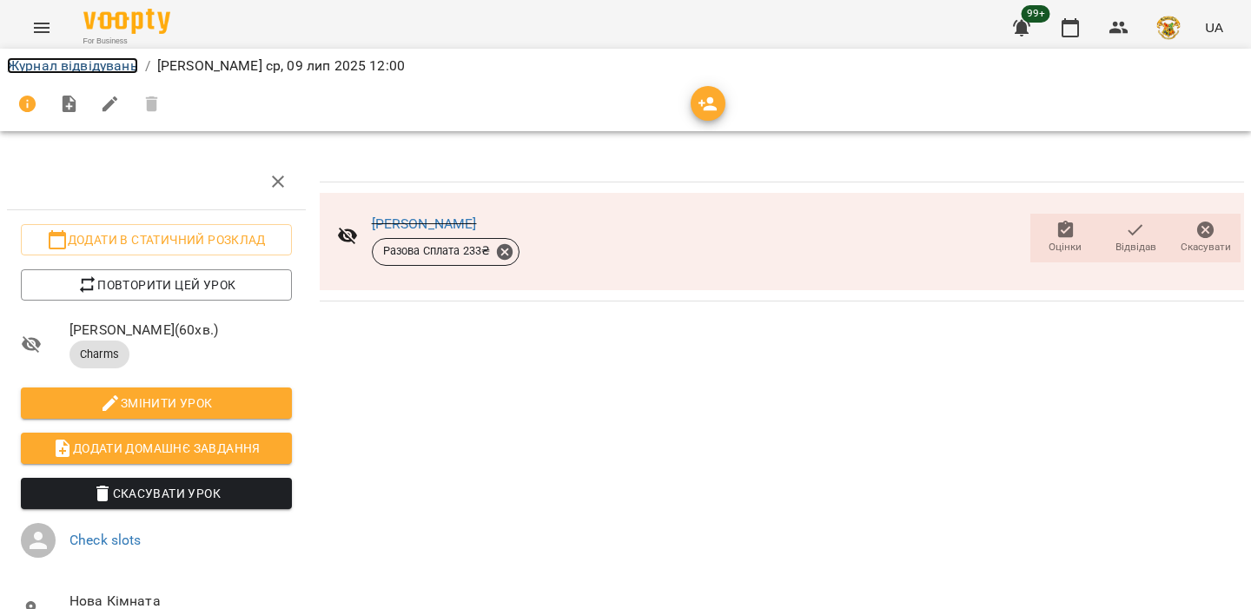
click at [126, 71] on link "Журнал відвідувань" at bounding box center [72, 65] width 131 height 17
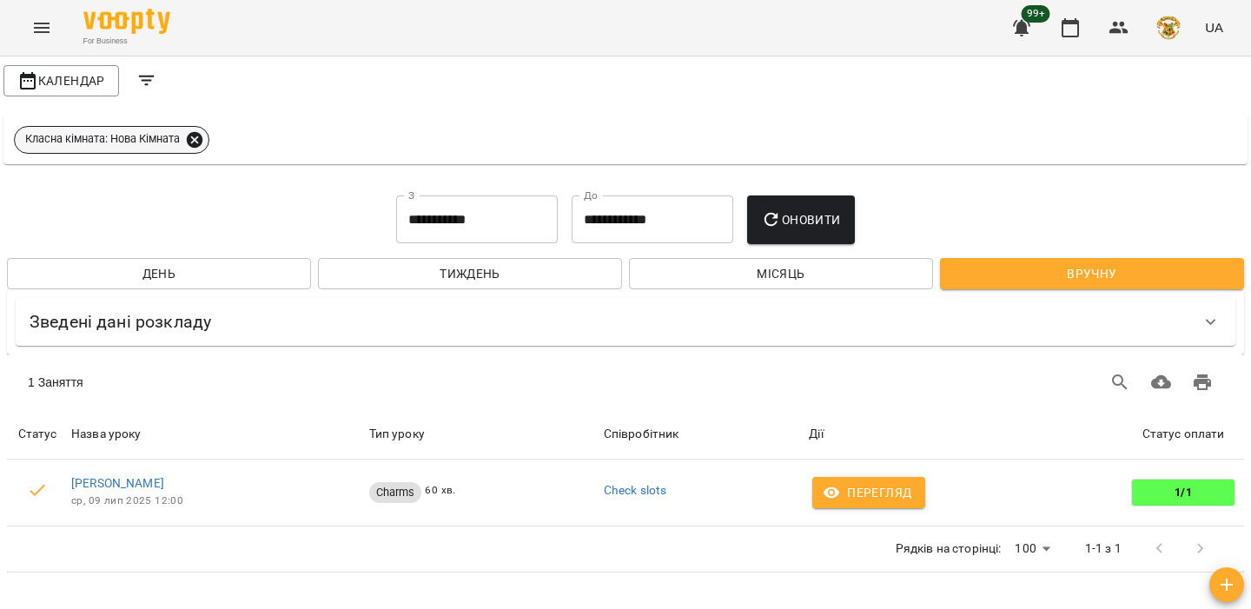
click at [202, 137] on icon at bounding box center [195, 139] width 16 height 16
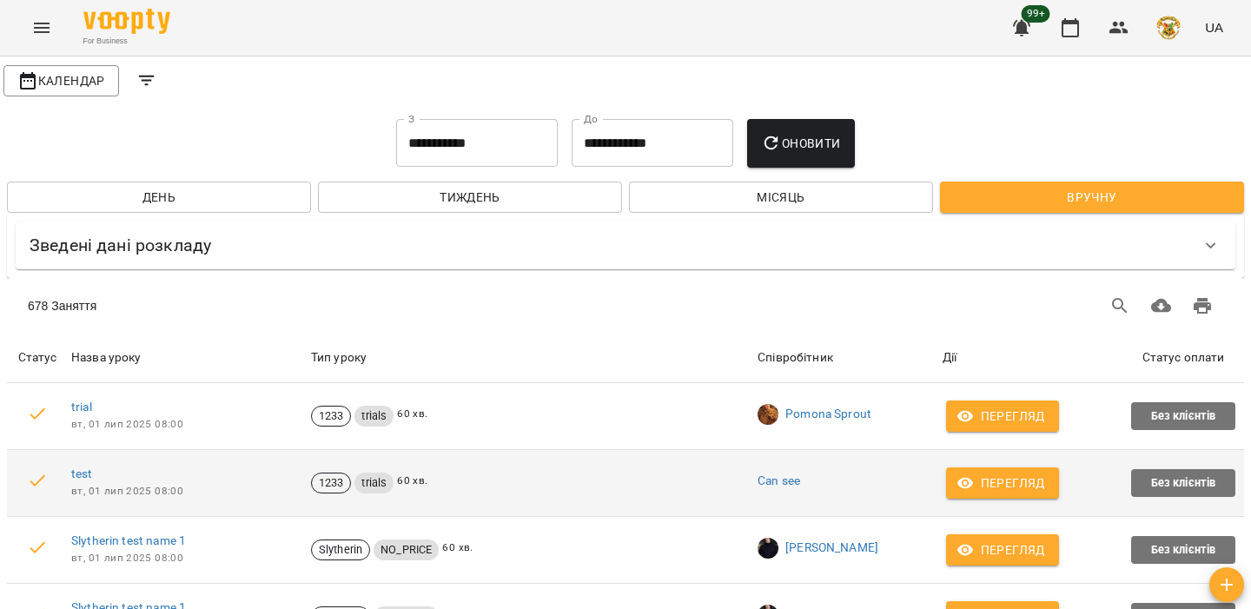
scroll to position [74, 0]
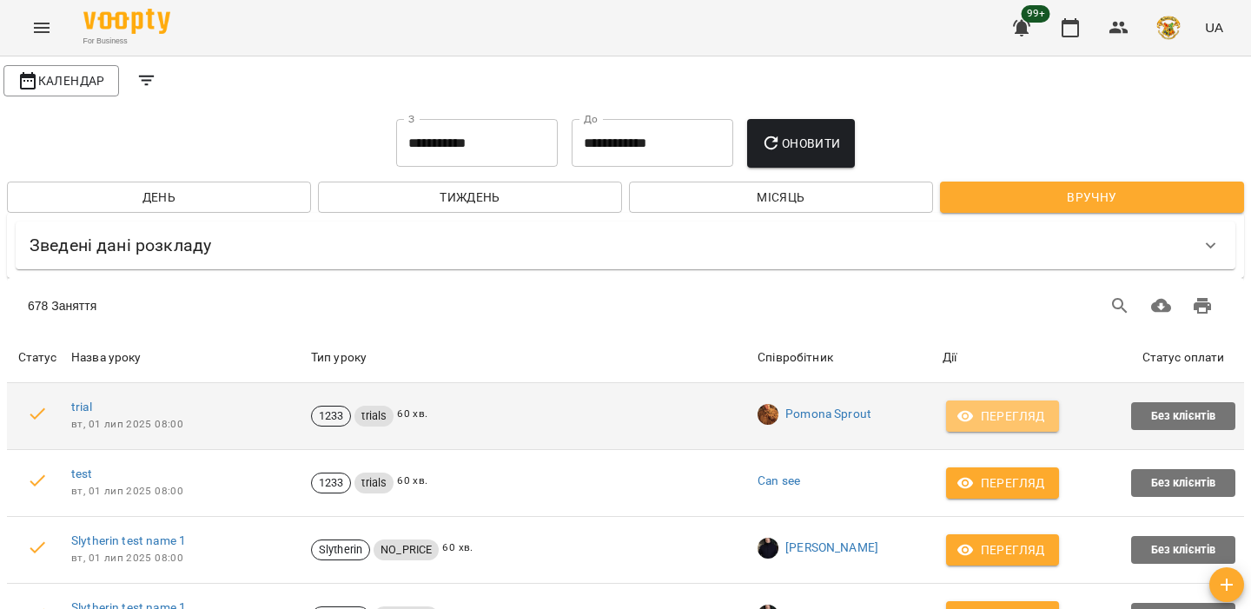
click at [1045, 406] on span "Перегляд" at bounding box center [1002, 416] width 85 height 21
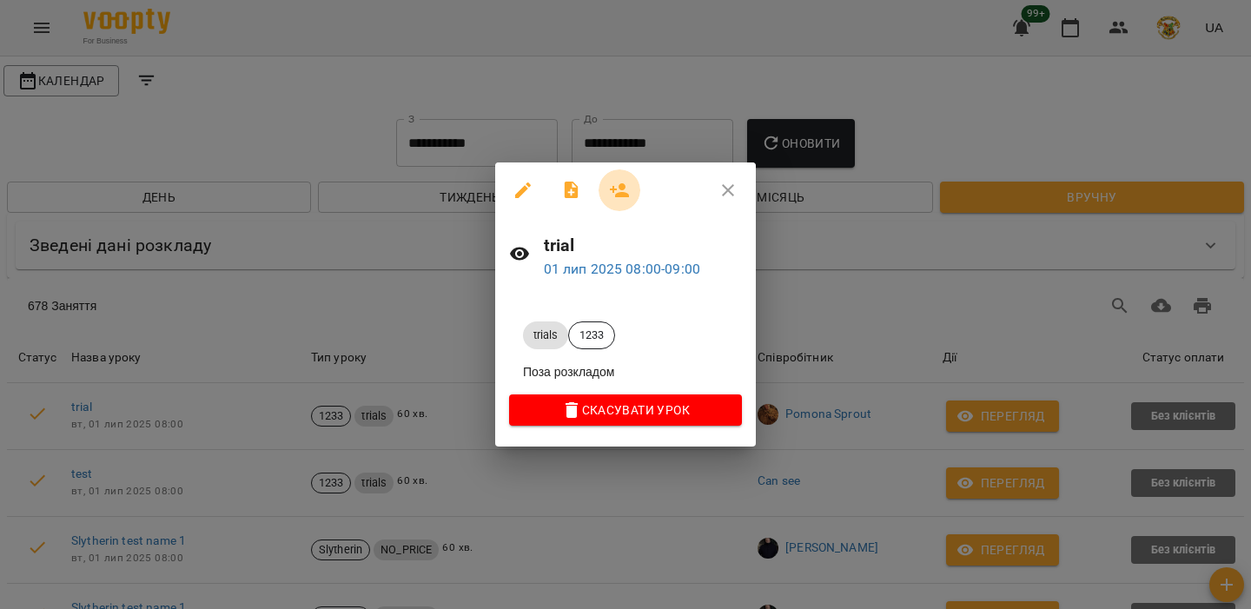
click at [621, 188] on icon "button" at bounding box center [619, 190] width 19 height 14
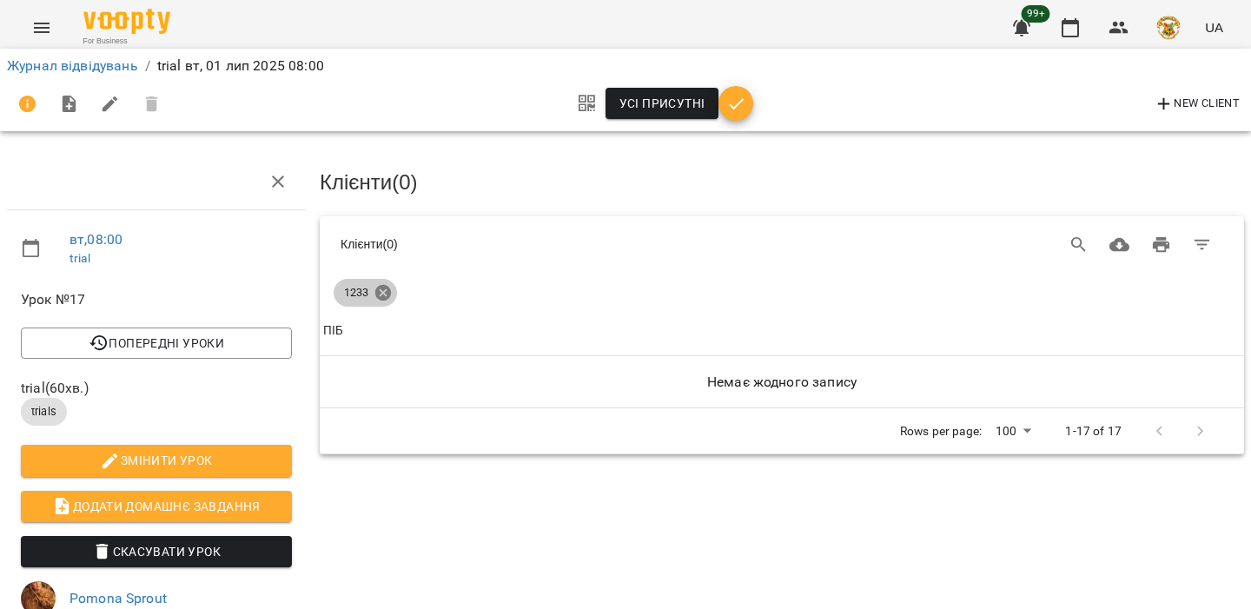
click at [386, 292] on icon at bounding box center [383, 293] width 16 height 16
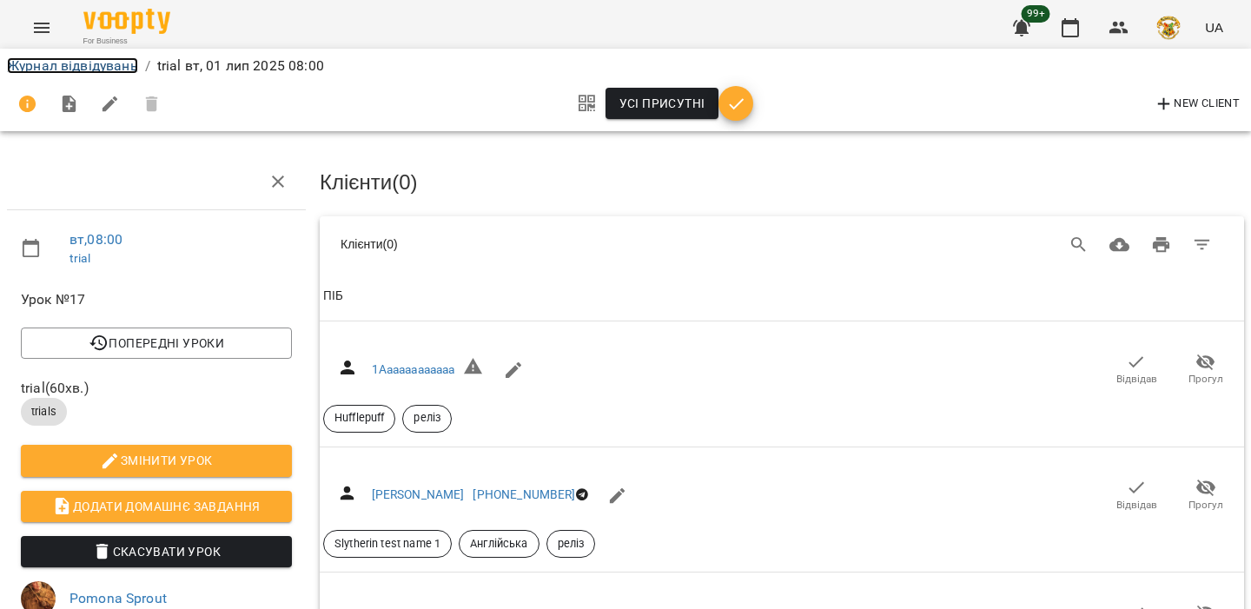
click at [75, 67] on link "Журнал відвідувань" at bounding box center [72, 65] width 131 height 17
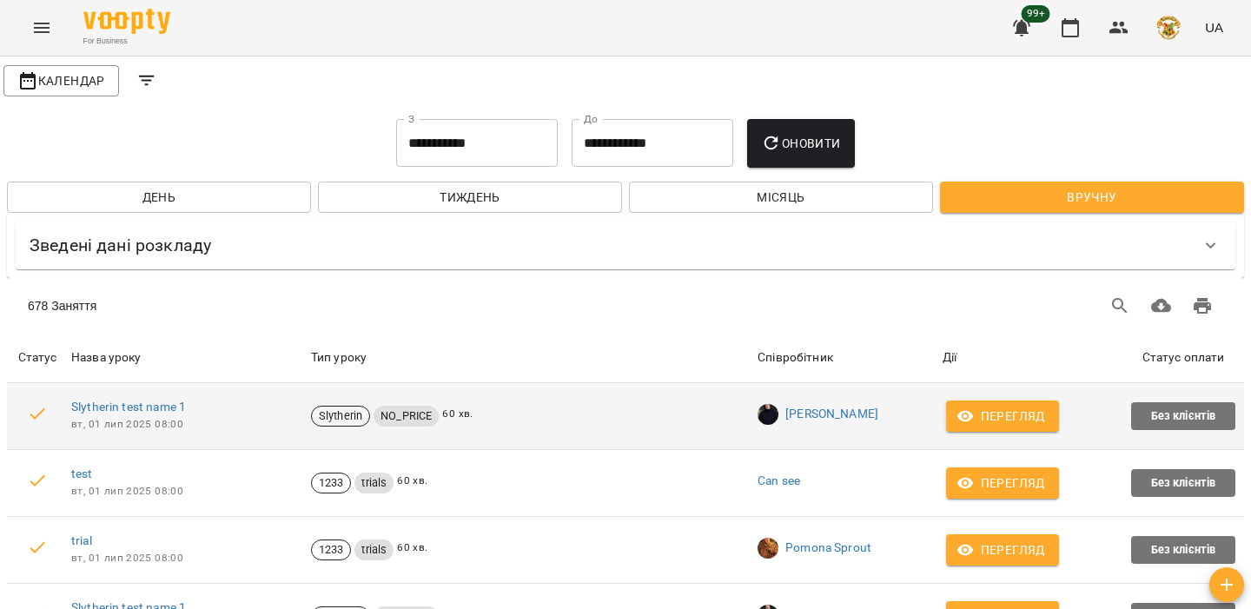
click at [985, 420] on span "Перегляд" at bounding box center [1002, 416] width 85 height 21
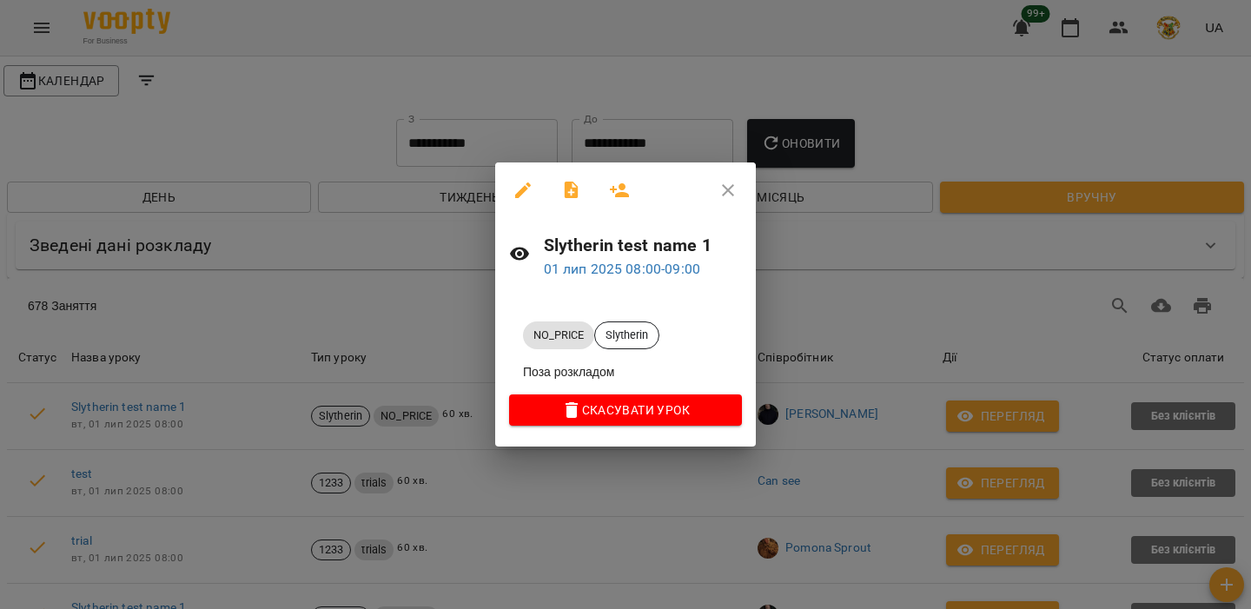
click at [618, 188] on icon "button" at bounding box center [619, 190] width 21 height 21
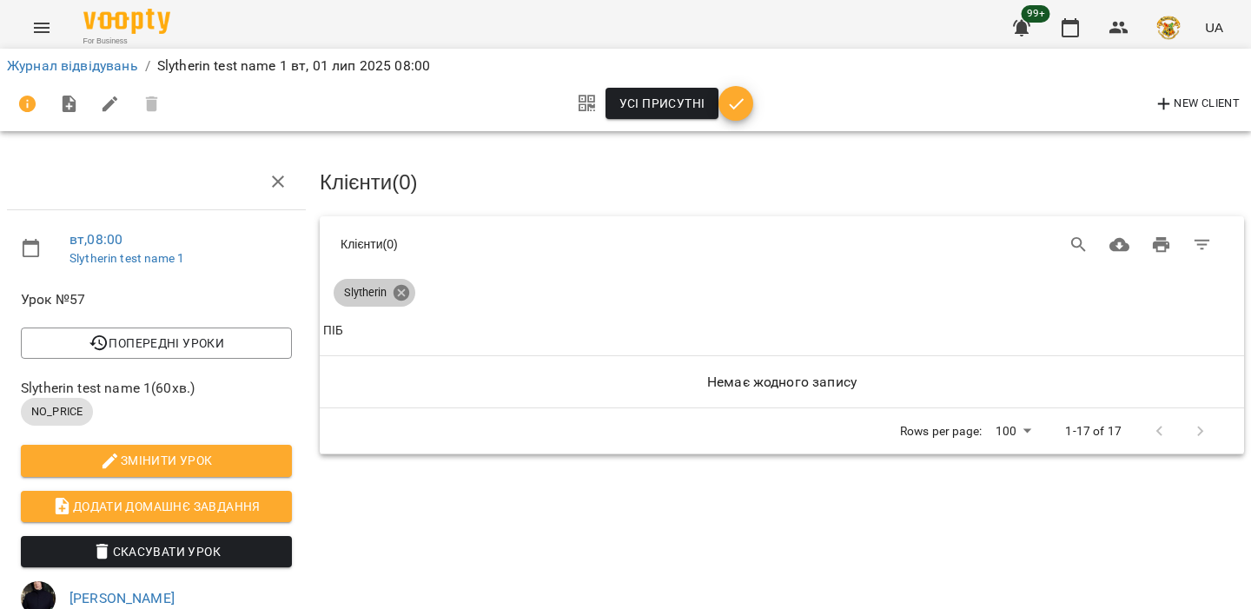
click at [397, 295] on icon at bounding box center [401, 293] width 16 height 16
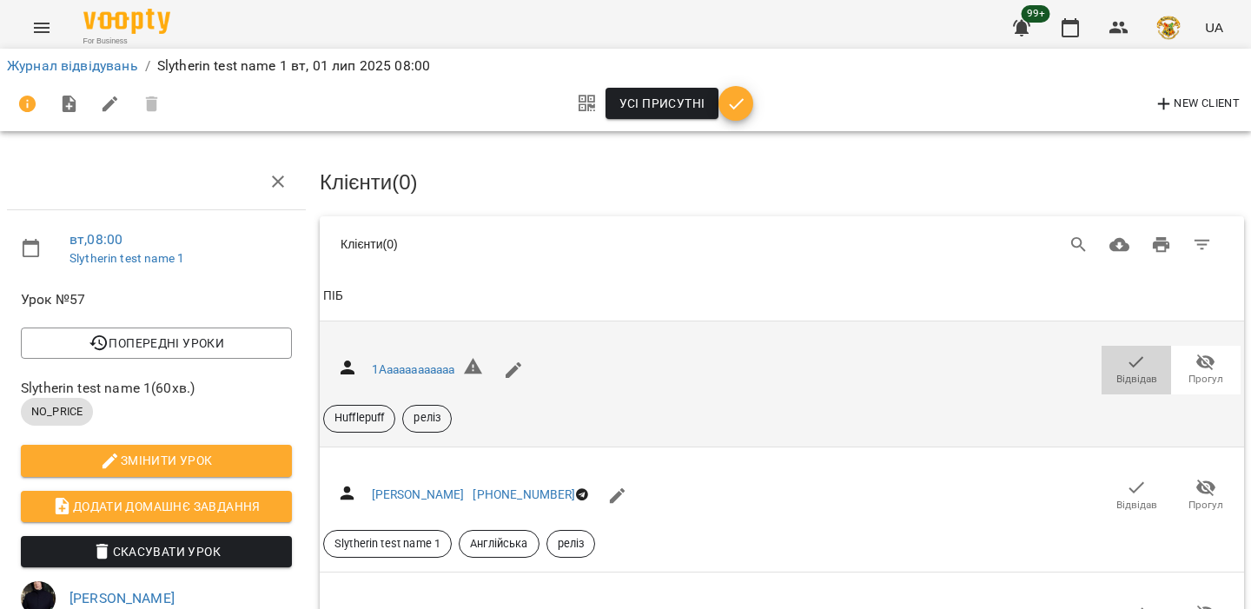
click at [1131, 366] on icon "button" at bounding box center [1136, 362] width 21 height 21
